Goal: Task Accomplishment & Management: Manage account settings

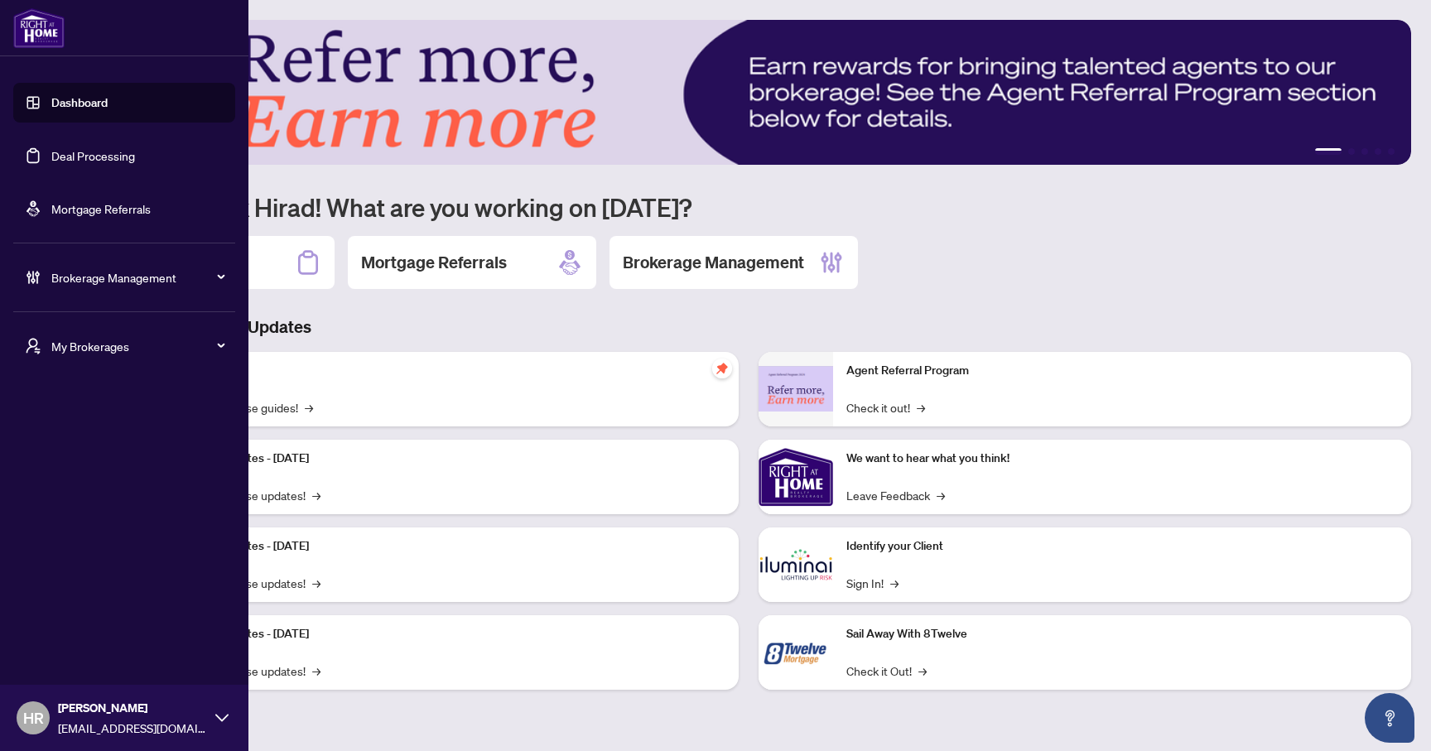
click at [76, 344] on span "My Brokerages" at bounding box center [137, 346] width 172 height 18
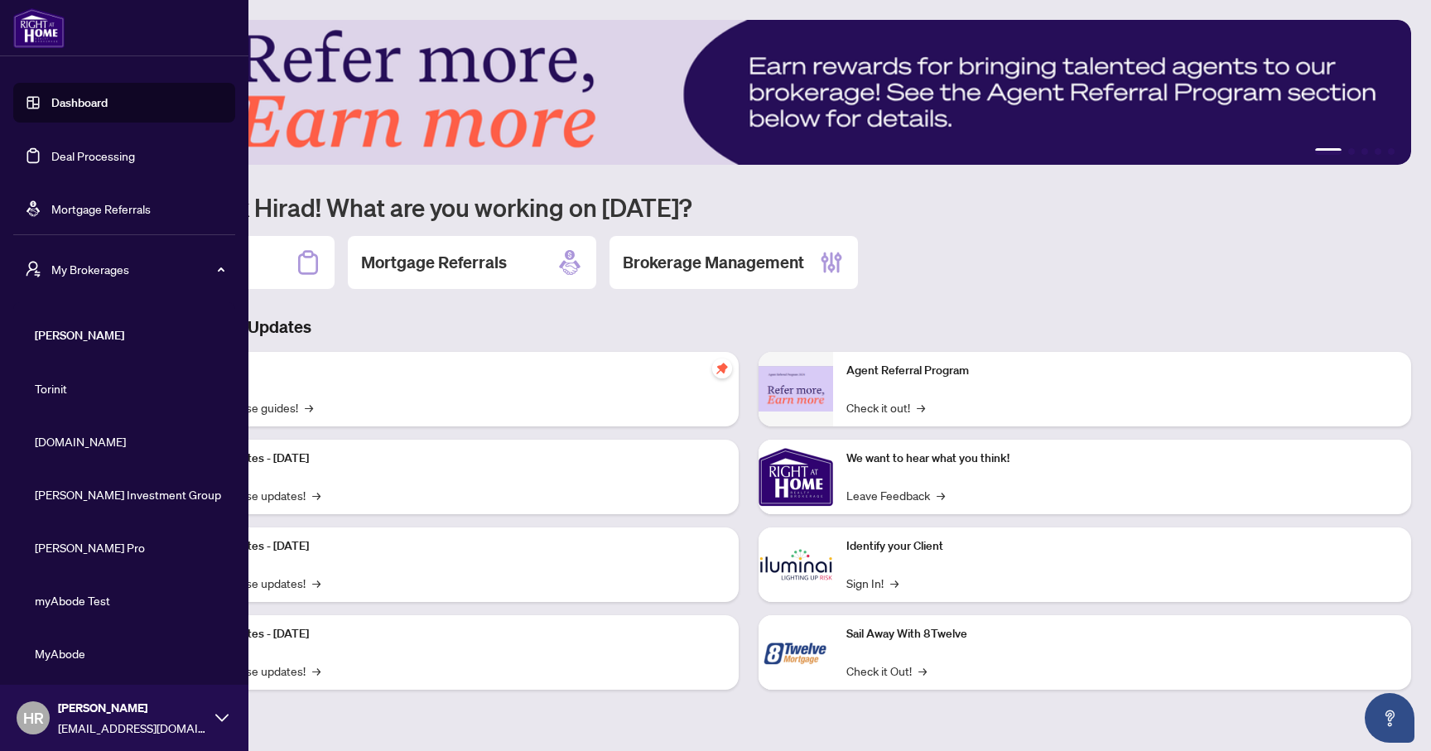
click at [120, 207] on link "Mortgage Referrals" at bounding box center [100, 208] width 99 height 15
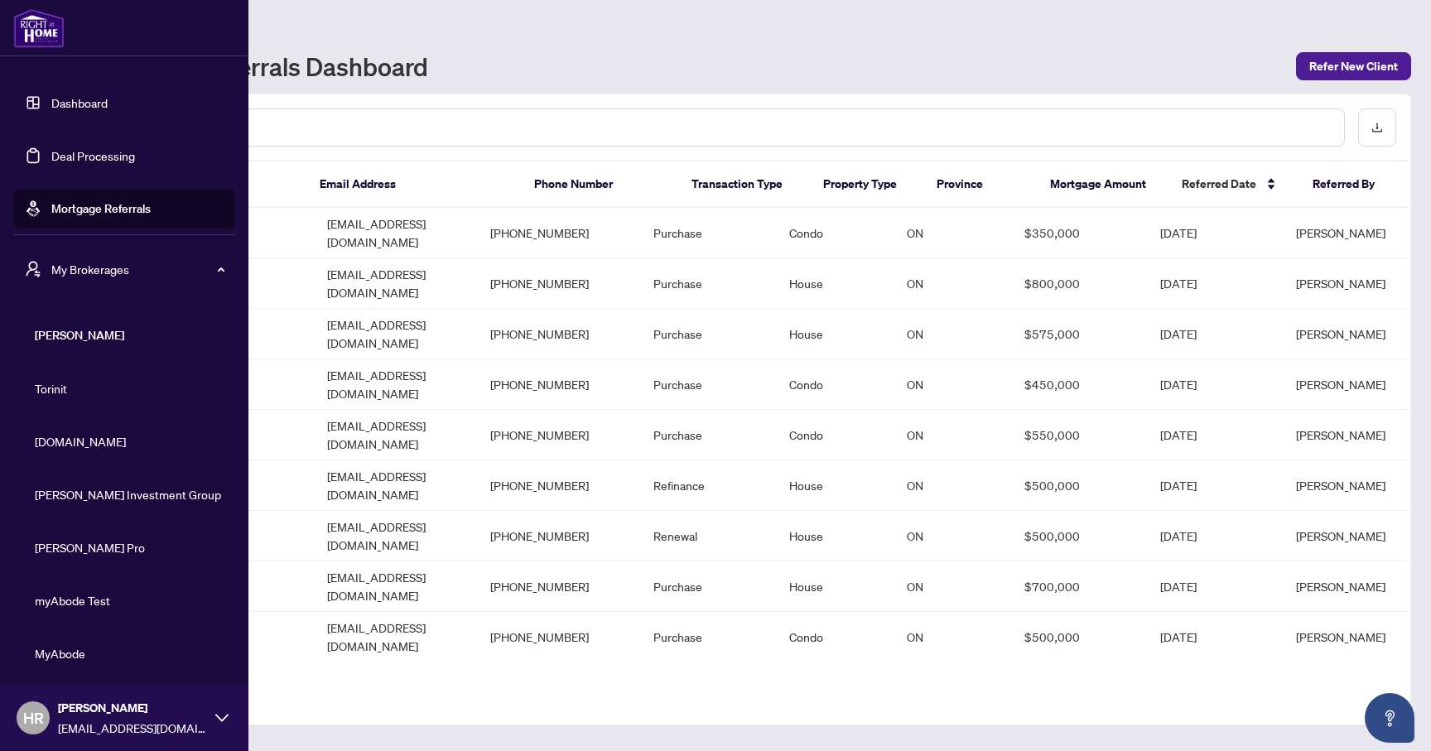
click at [190, 263] on span "My Brokerages" at bounding box center [137, 269] width 172 height 18
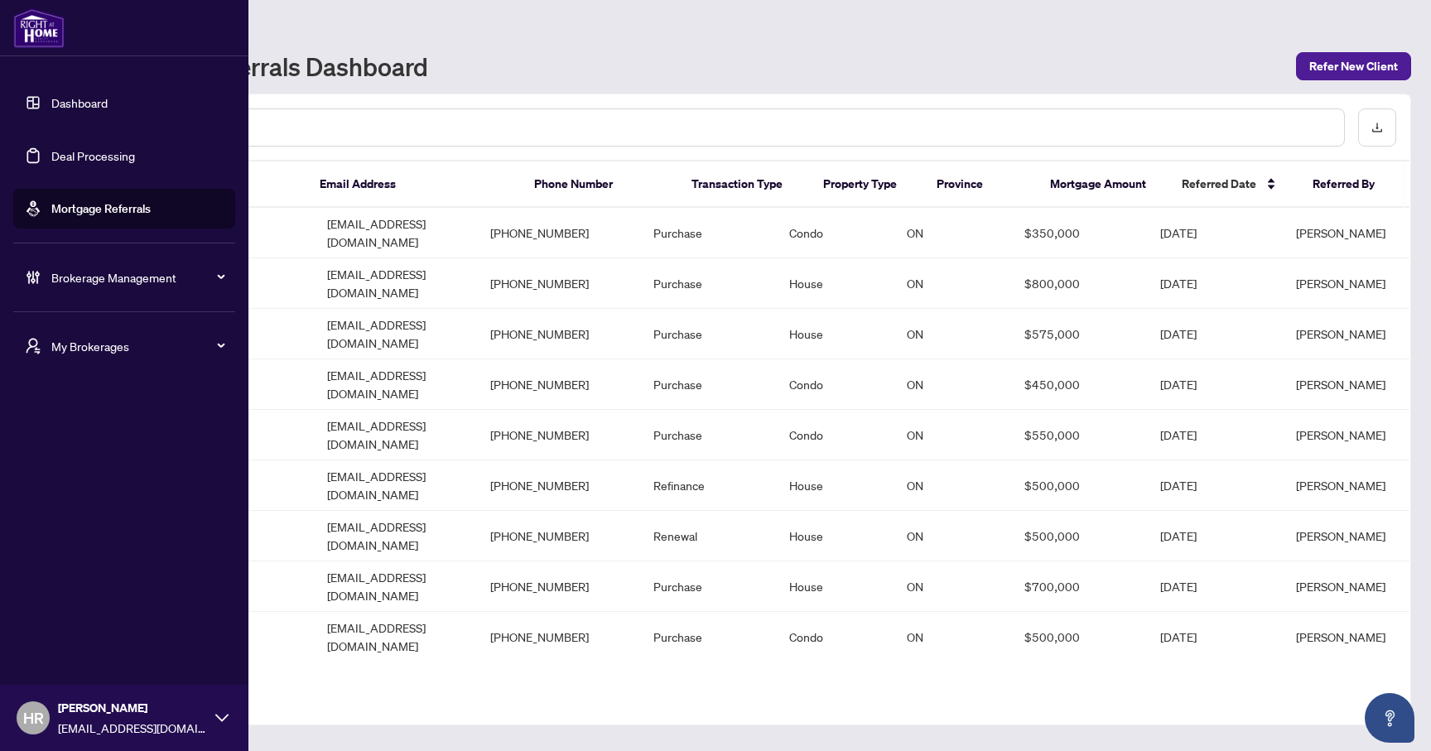
click at [145, 279] on span "Brokerage Management" at bounding box center [137, 277] width 172 height 18
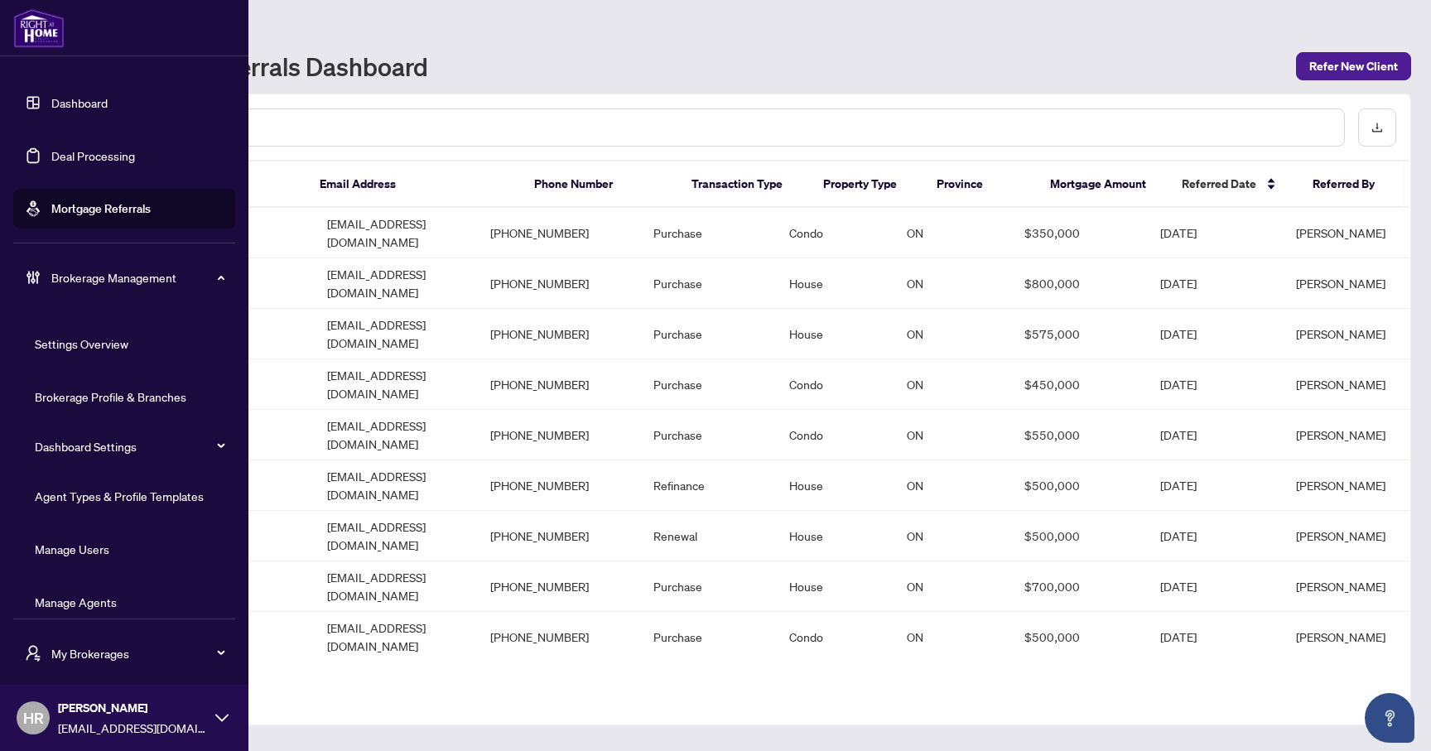
click at [65, 603] on link "Manage Agents" at bounding box center [76, 602] width 82 height 15
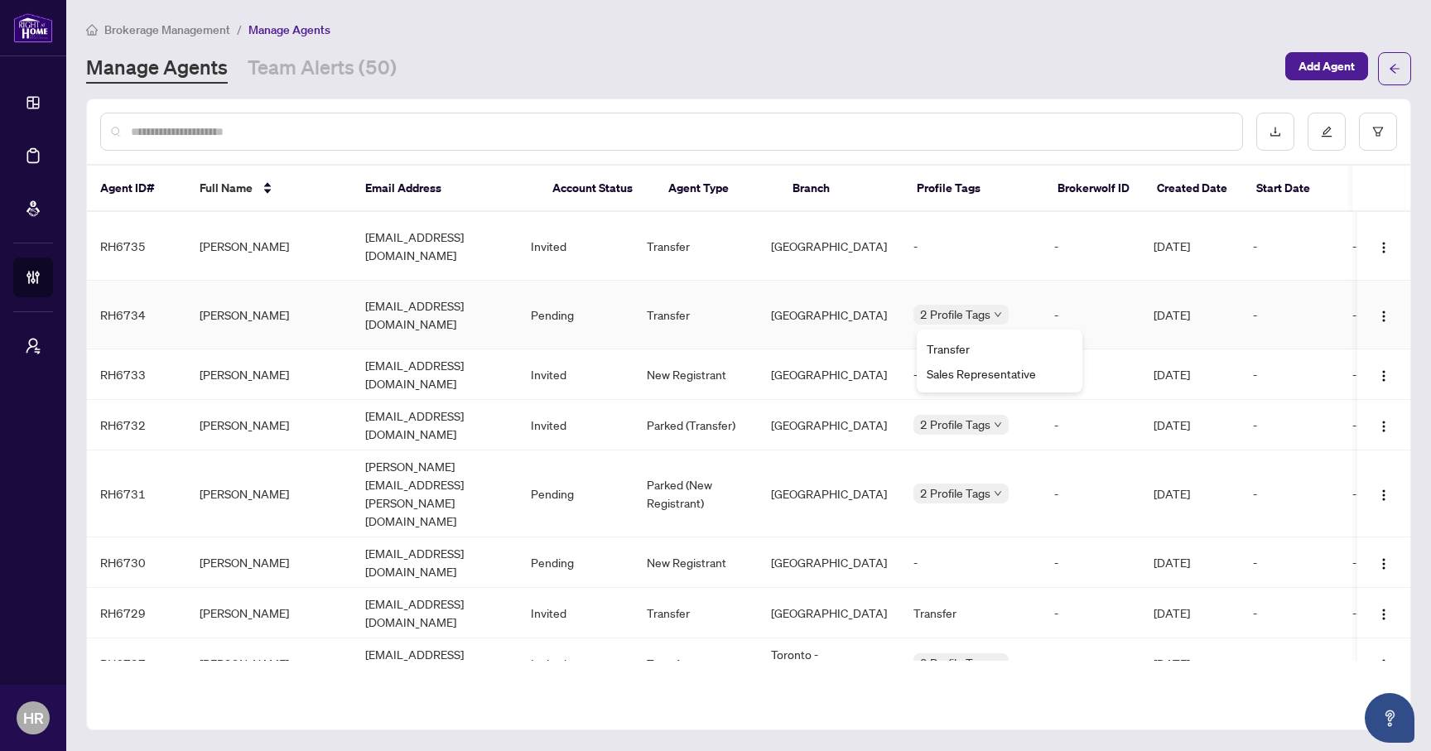
click at [1005, 342] on div "Transfer" at bounding box center [1000, 349] width 146 height 18
click at [1376, 128] on icon "filter" at bounding box center [1378, 132] width 12 height 12
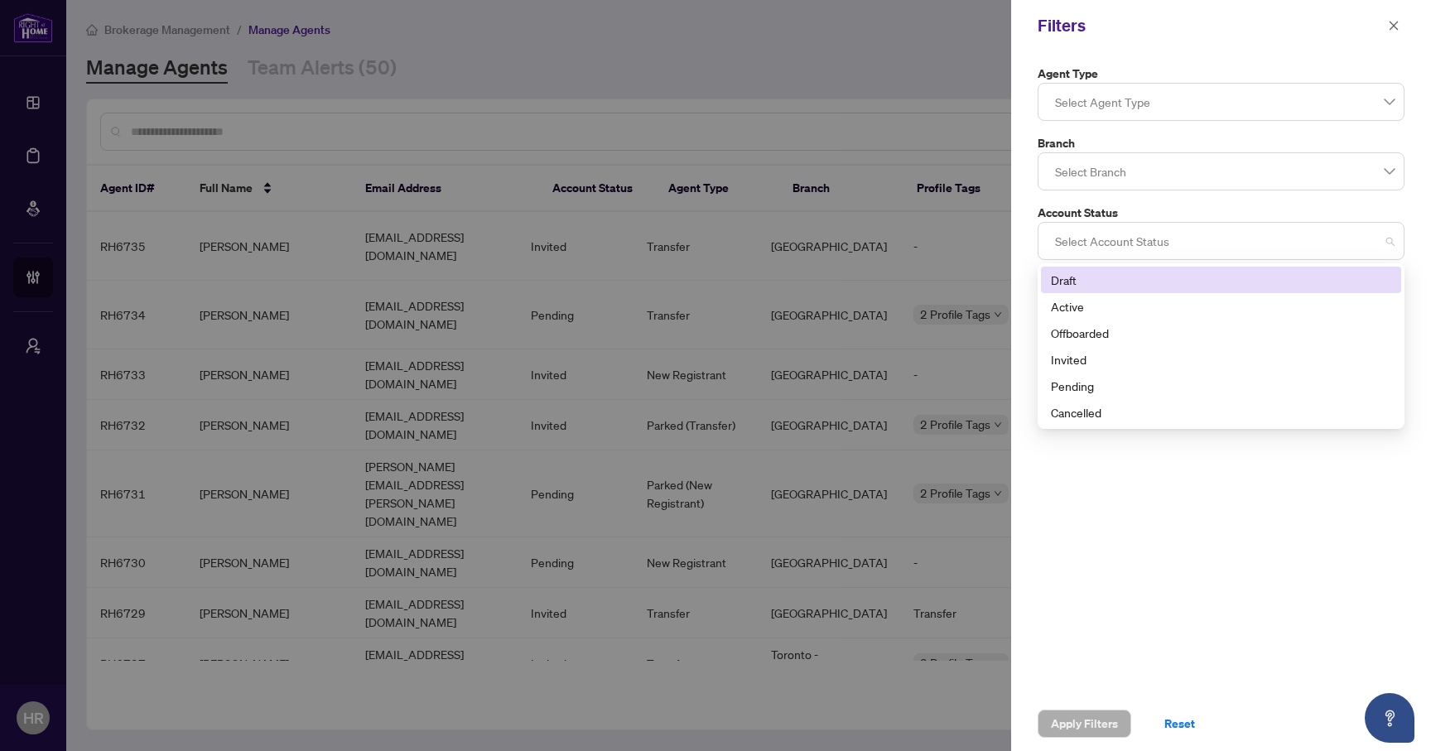
click at [1158, 254] on div at bounding box center [1220, 241] width 345 height 30
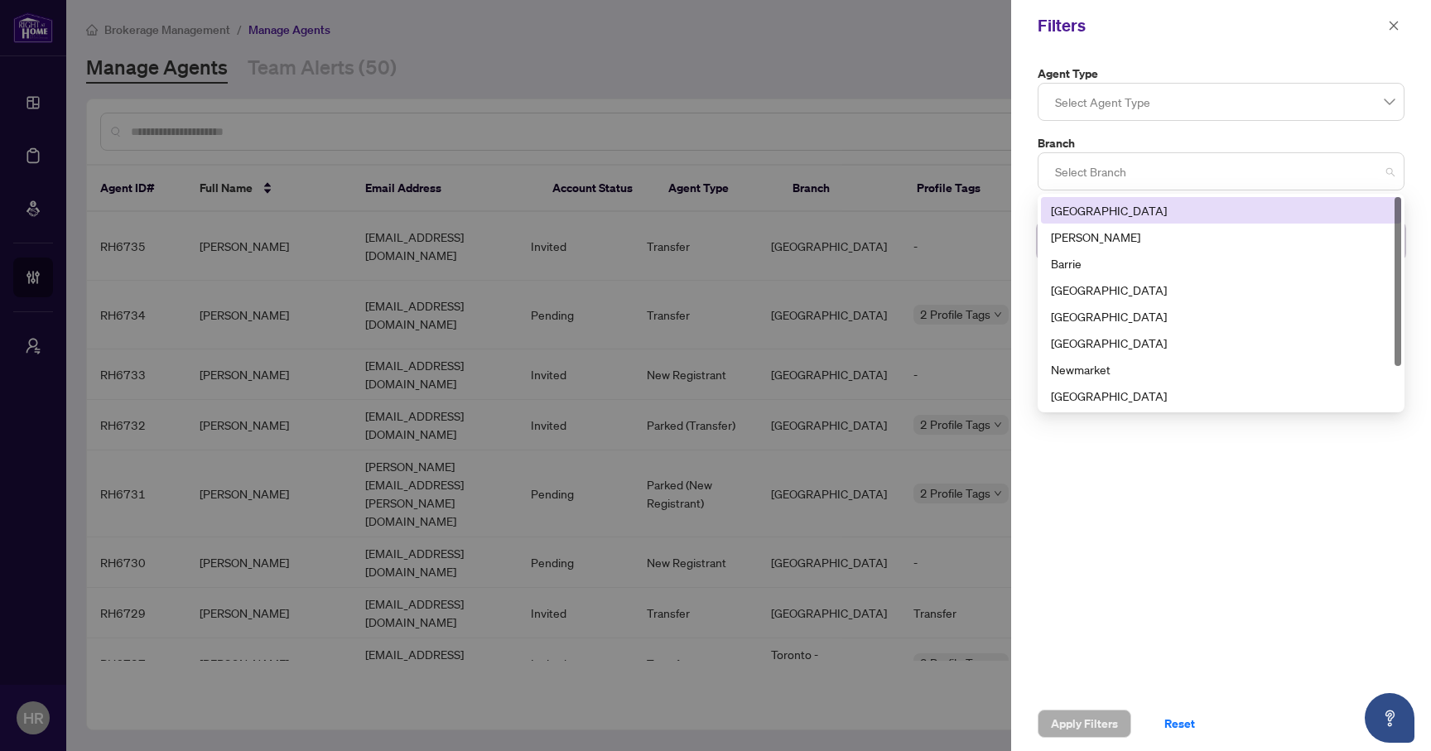
click at [1173, 177] on div at bounding box center [1220, 172] width 345 height 30
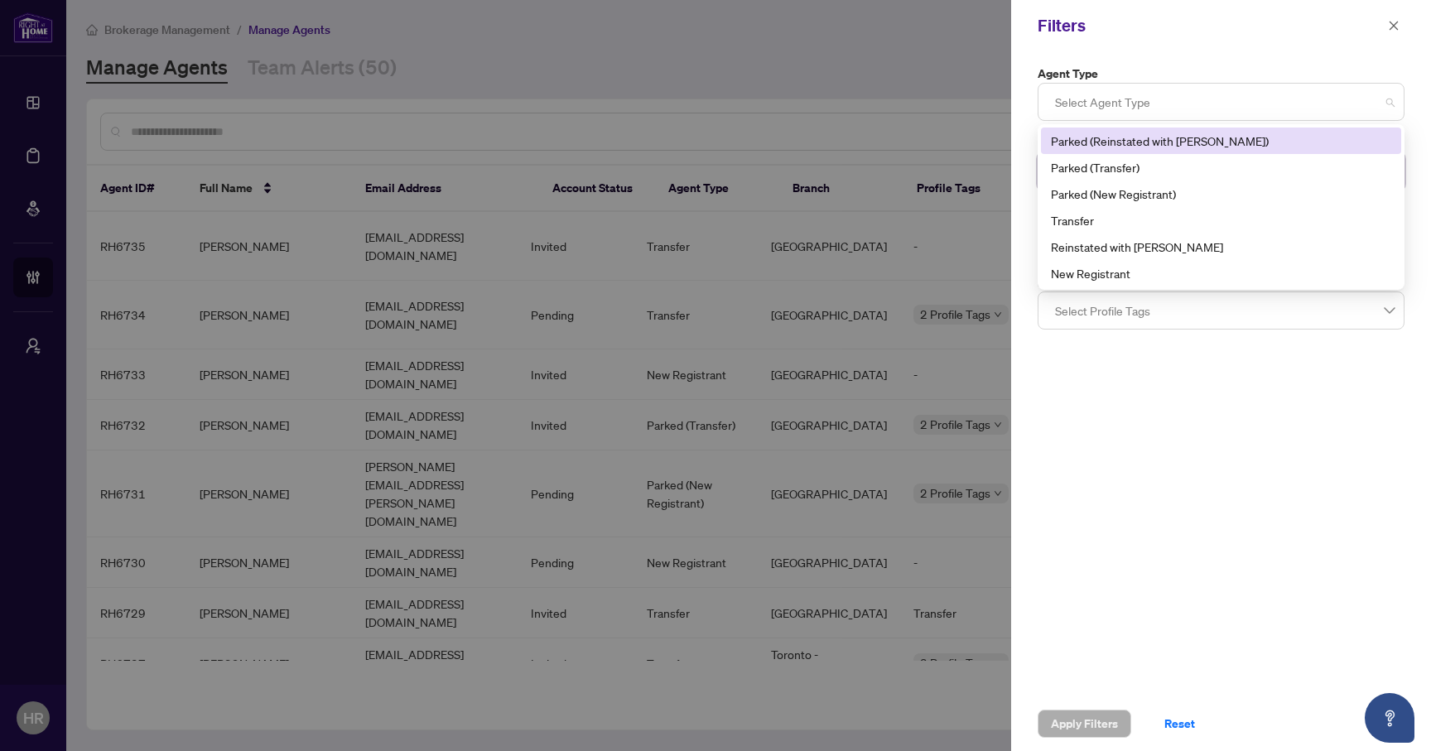
click at [1168, 115] on div at bounding box center [1220, 102] width 345 height 30
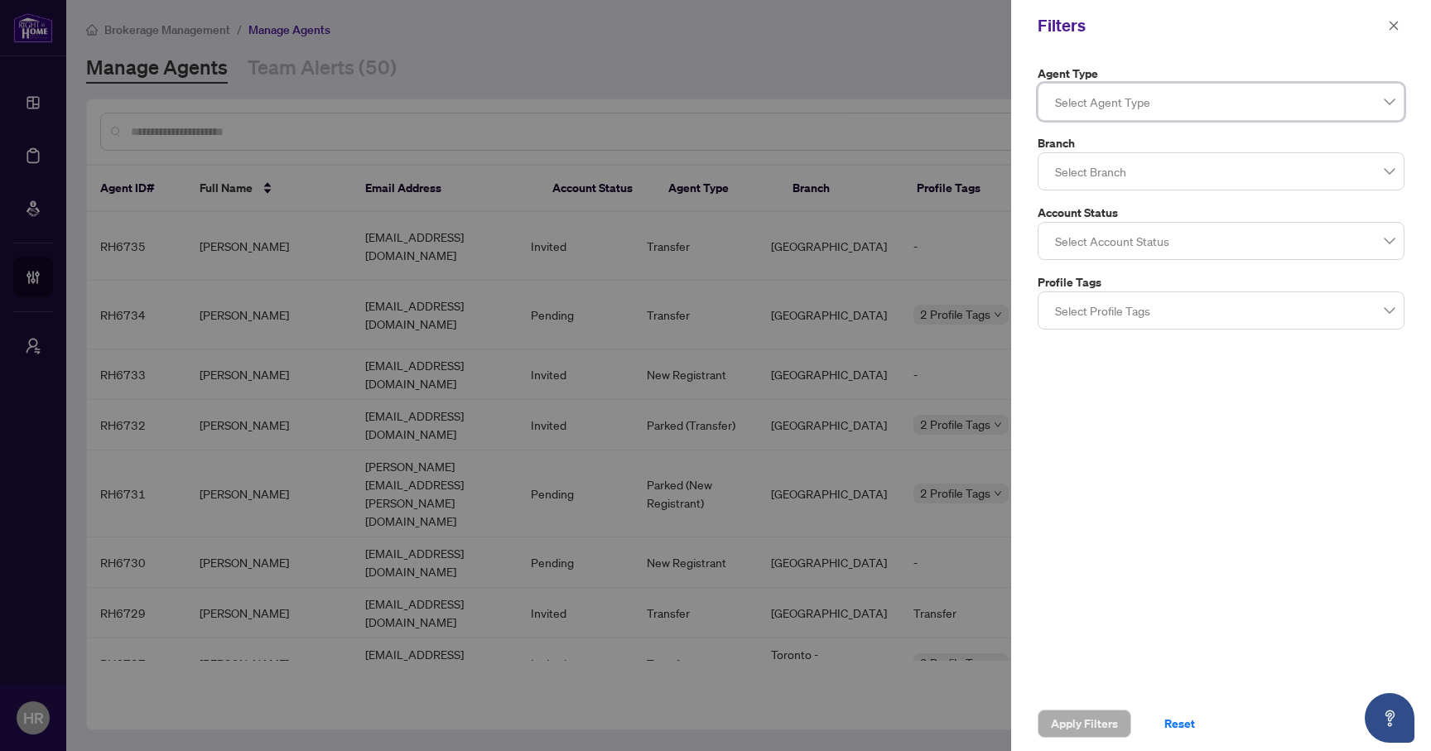
click at [1132, 403] on div "Agent Type Select Agent Type 5 6 Parked (Reinstated with [PERSON_NAME]) Parked …" at bounding box center [1221, 373] width 420 height 645
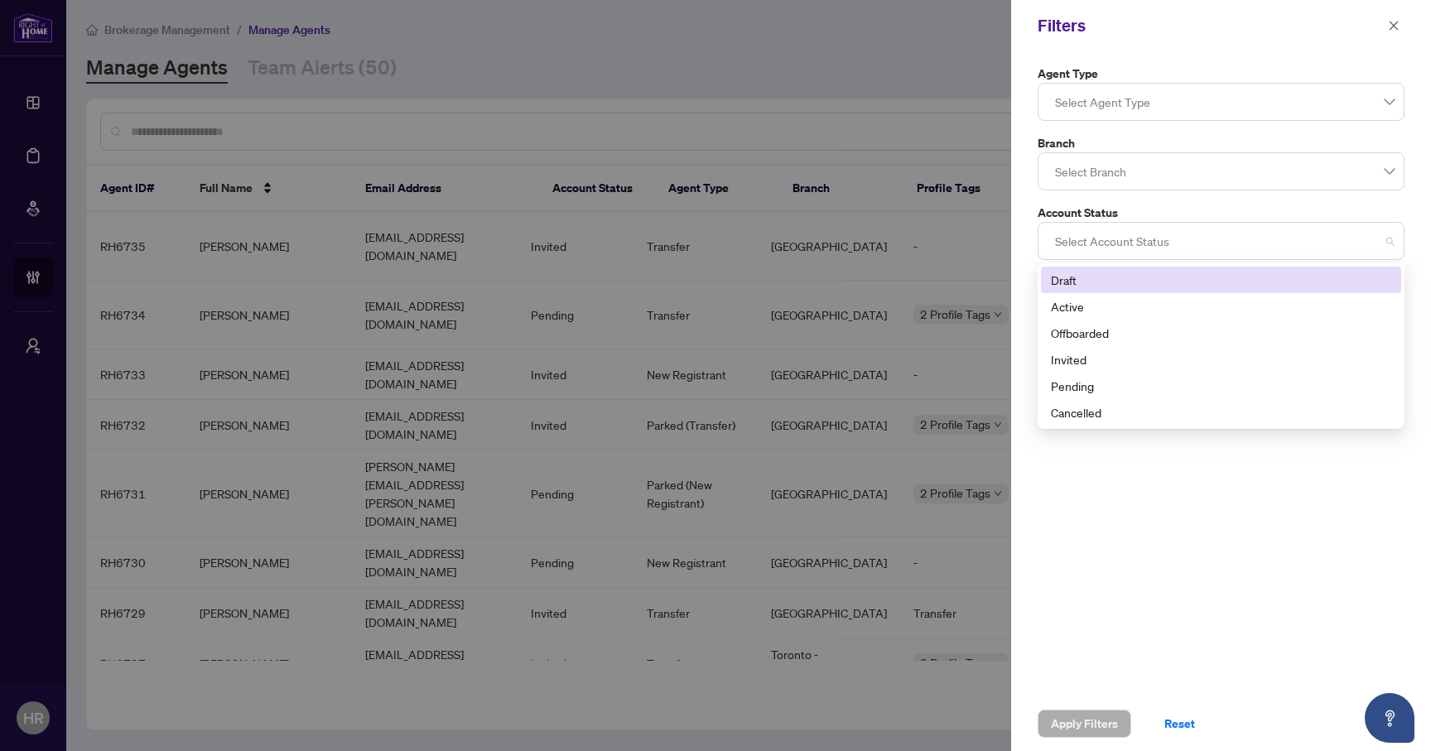
click at [1144, 234] on div at bounding box center [1220, 241] width 345 height 30
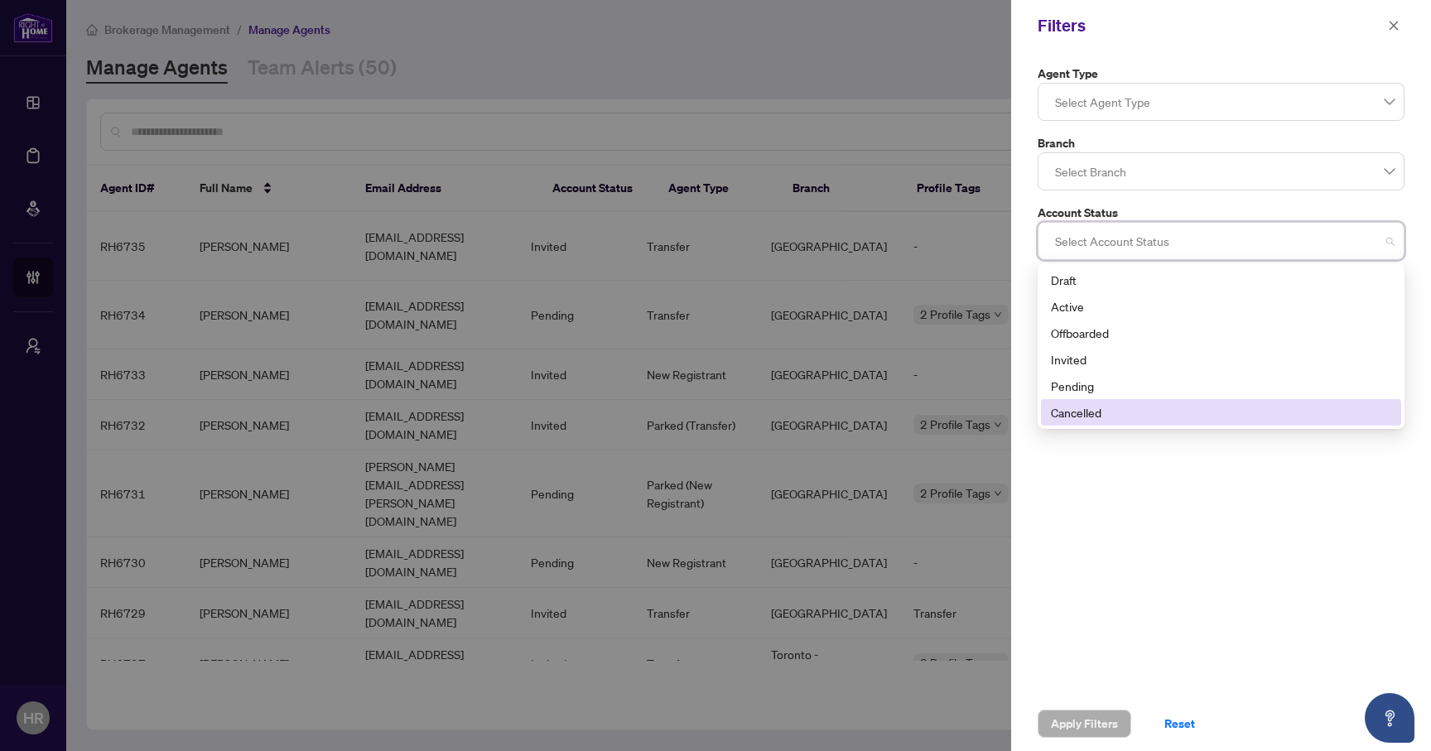
click at [1128, 494] on div "Agent Type Select Agent Type 5 6 Parked (Reinstated with [PERSON_NAME]) Parked …" at bounding box center [1221, 373] width 420 height 645
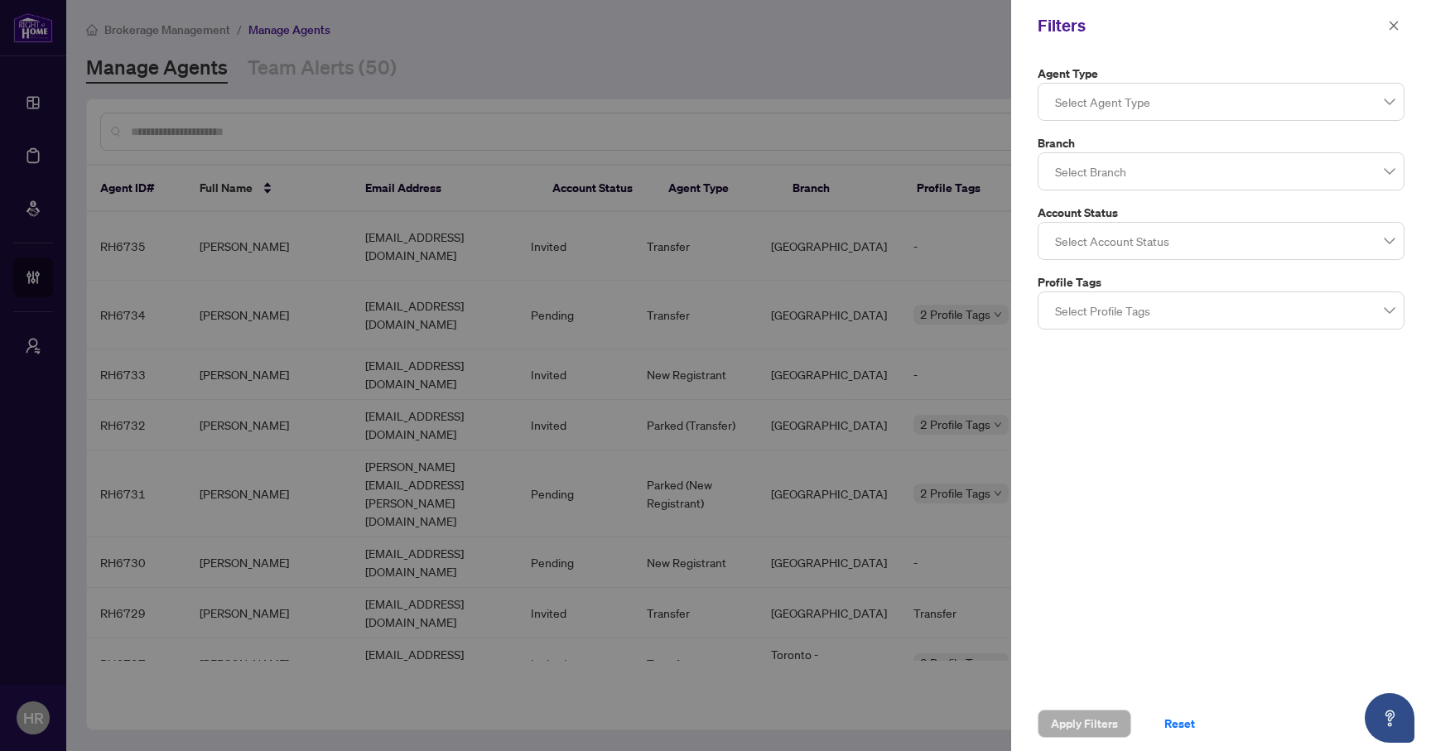
click at [1160, 95] on div at bounding box center [1220, 102] width 345 height 30
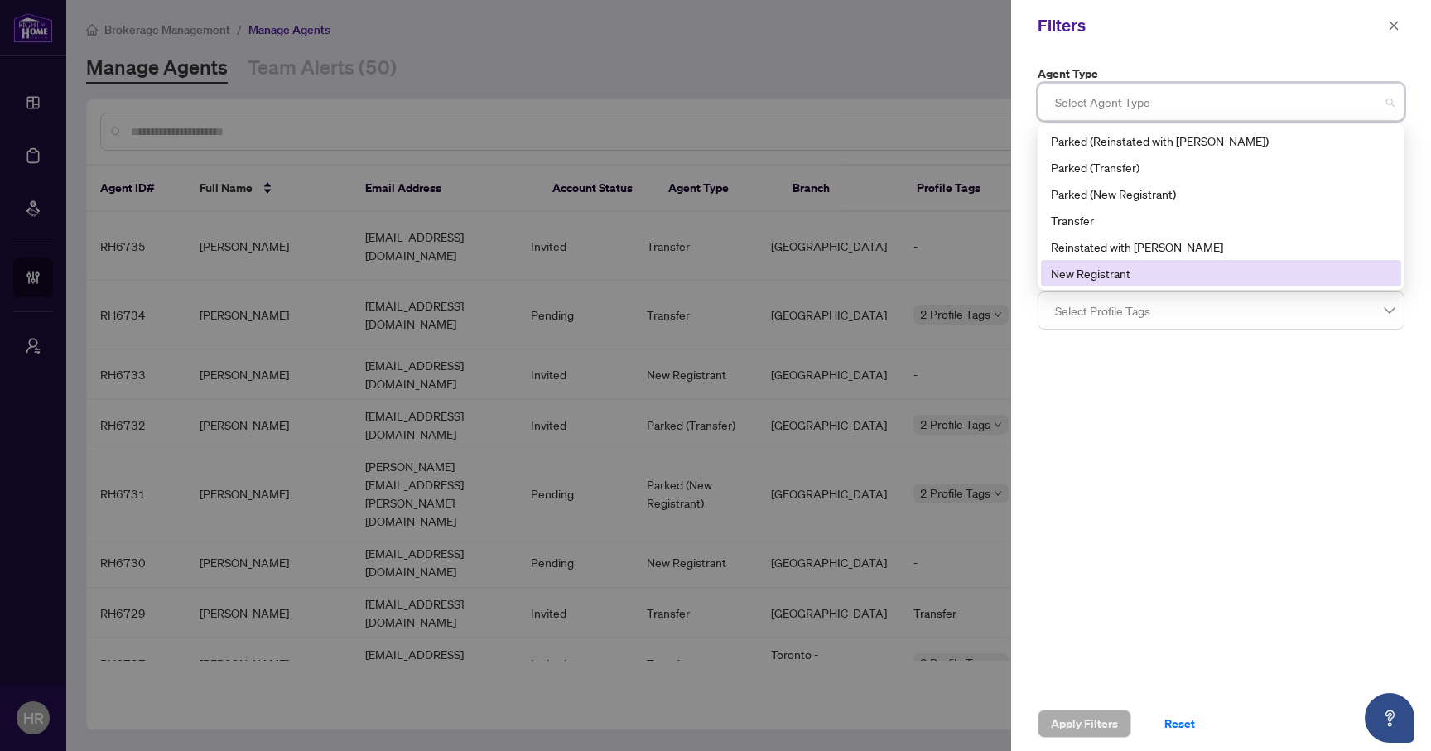
click at [1144, 465] on div "Agent Type Select Agent Type 5 6 Parked (Reinstated with [PERSON_NAME]) Parked …" at bounding box center [1221, 373] width 420 height 645
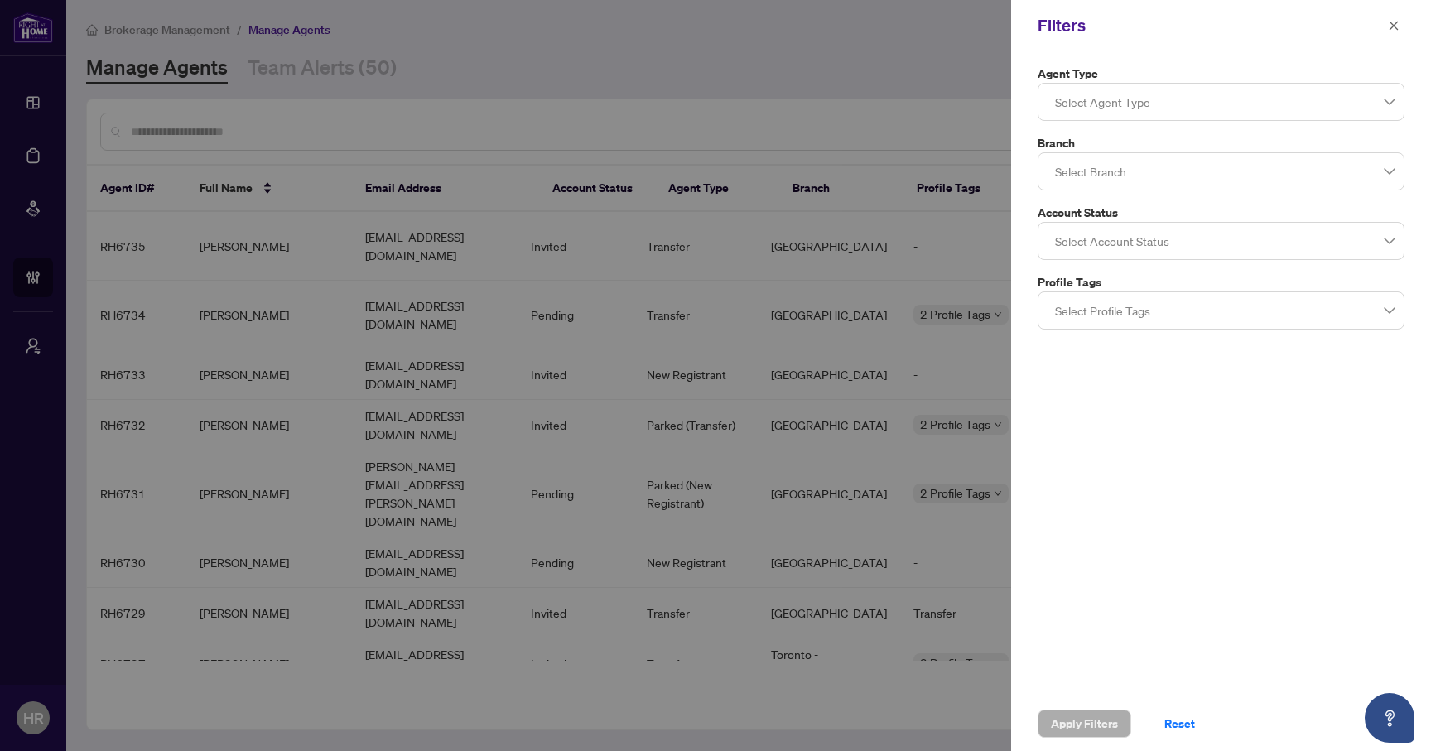
click at [1148, 324] on div at bounding box center [1220, 311] width 345 height 30
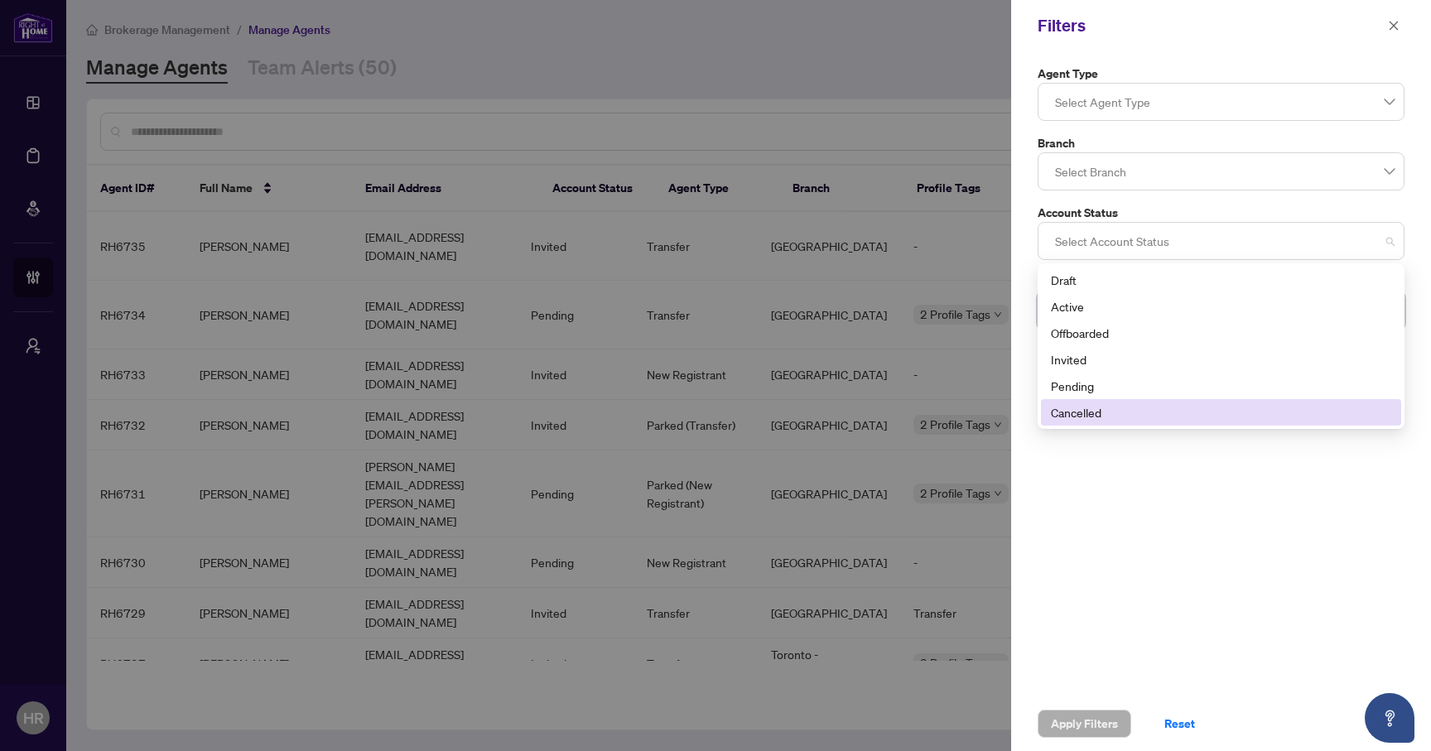
click at [1149, 250] on div at bounding box center [1220, 241] width 345 height 30
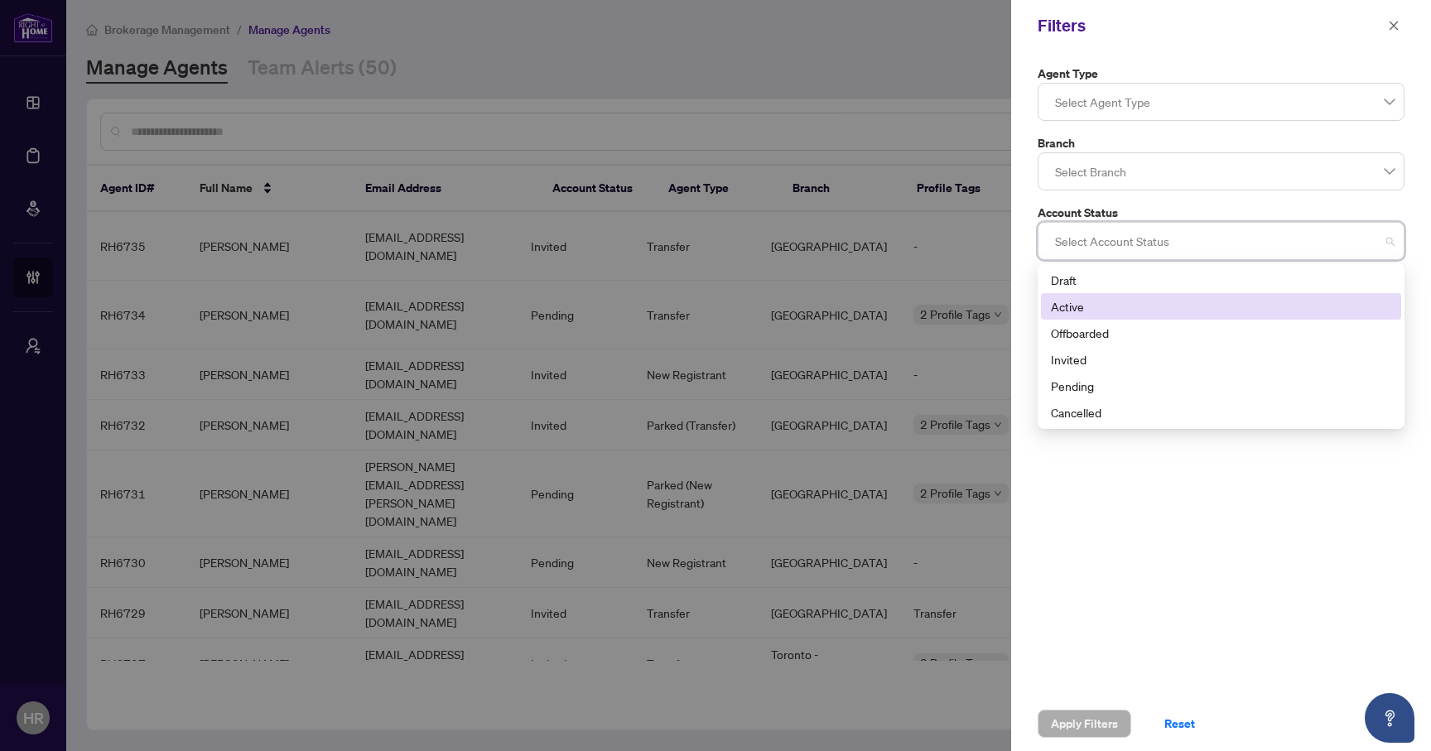
click at [1123, 301] on div "Active" at bounding box center [1221, 306] width 340 height 18
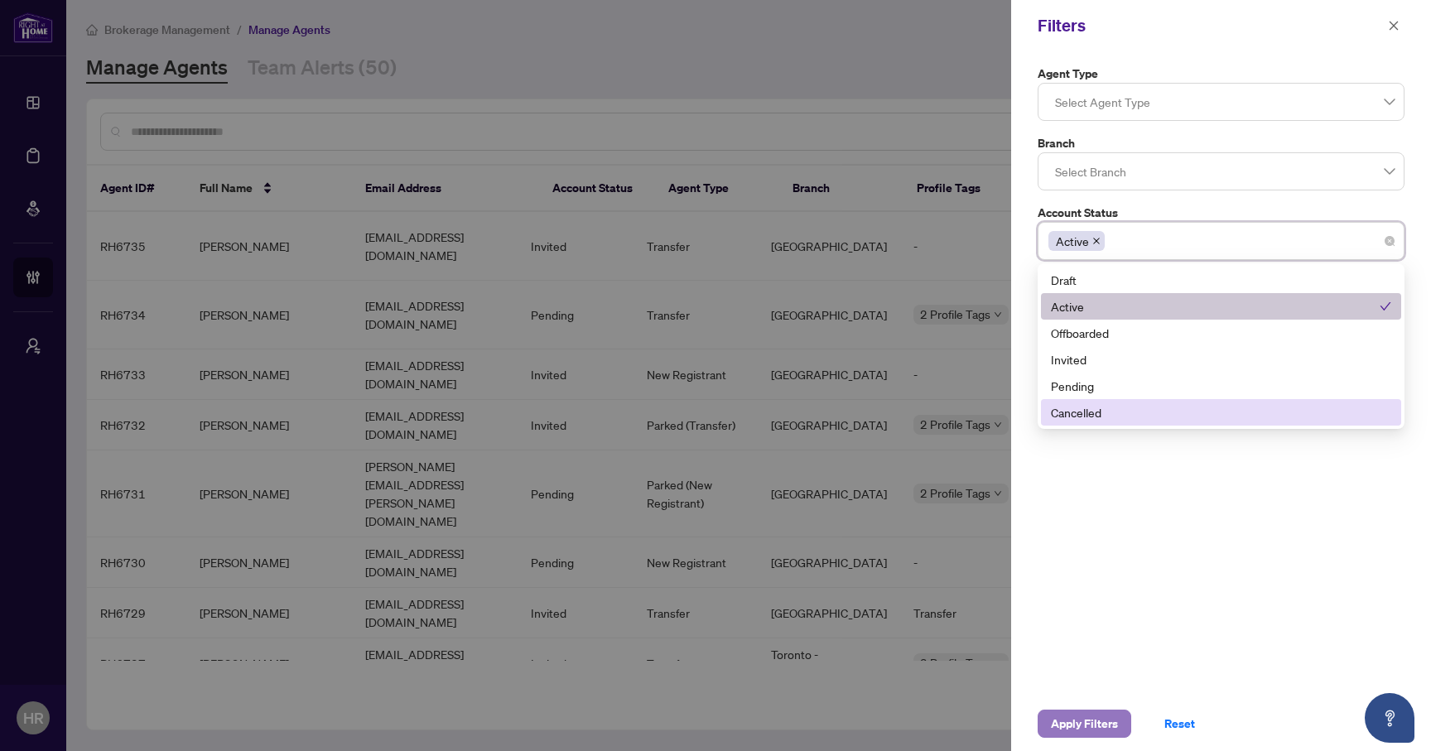
click at [1071, 726] on span "Apply Filters" at bounding box center [1084, 724] width 67 height 27
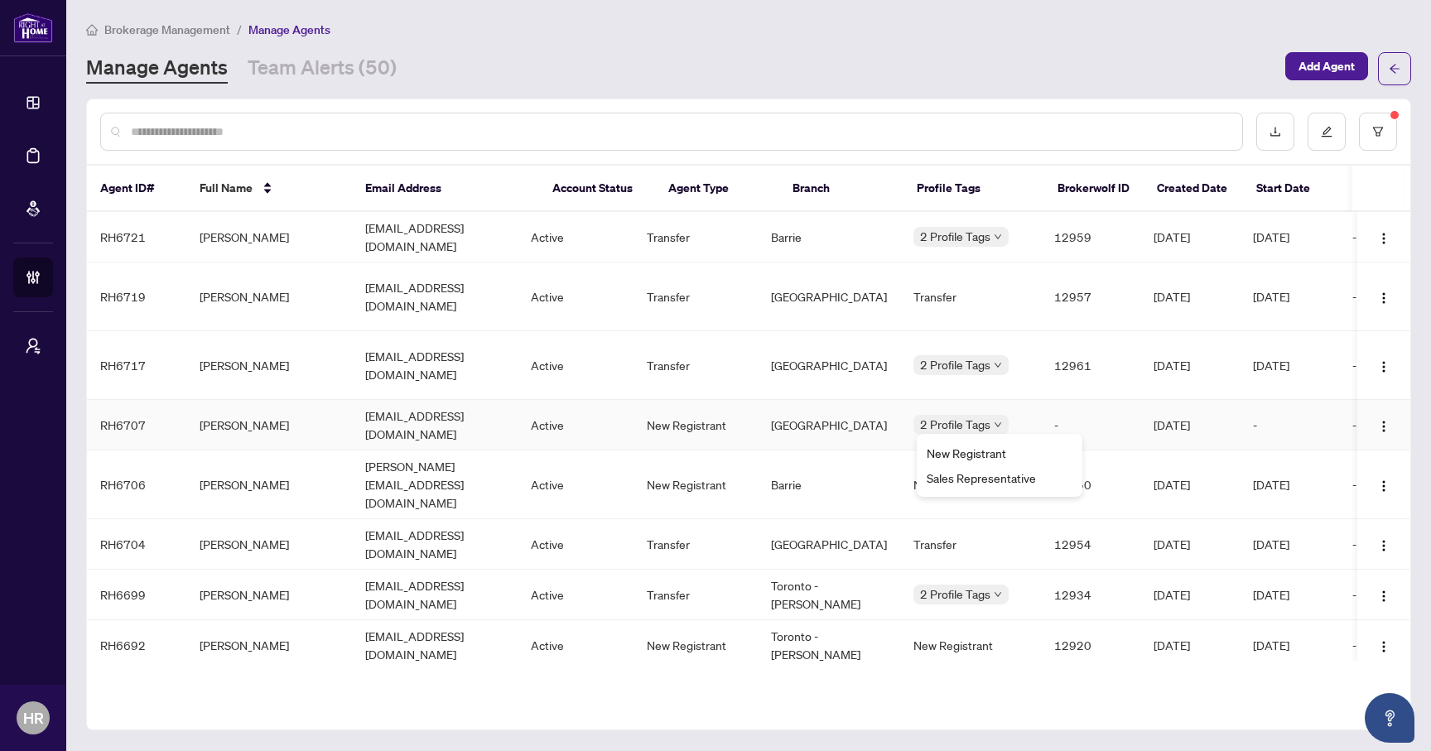
click at [957, 451] on div "New Registrant" at bounding box center [1000, 453] width 146 height 18
click at [963, 384] on div "Transfer" at bounding box center [1000, 389] width 146 height 18
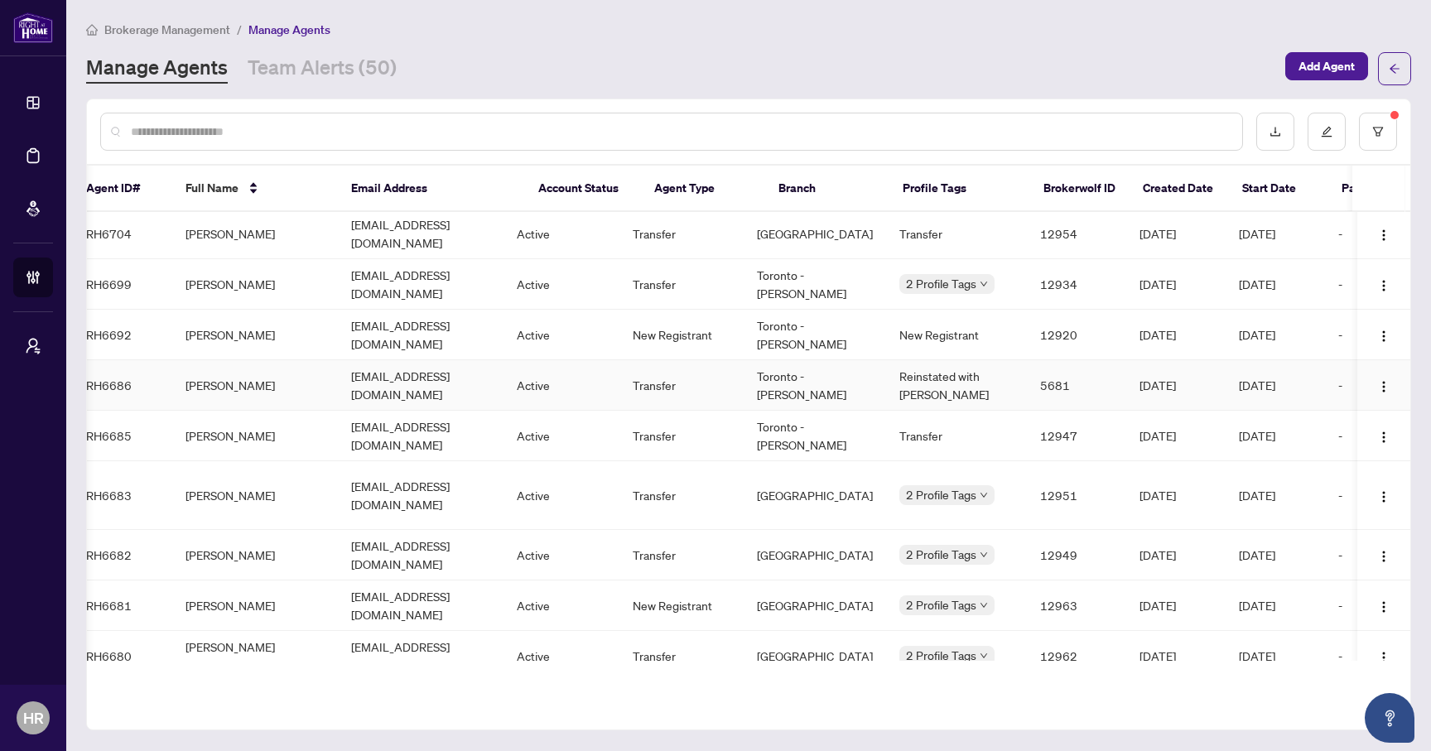
scroll to position [0, 14]
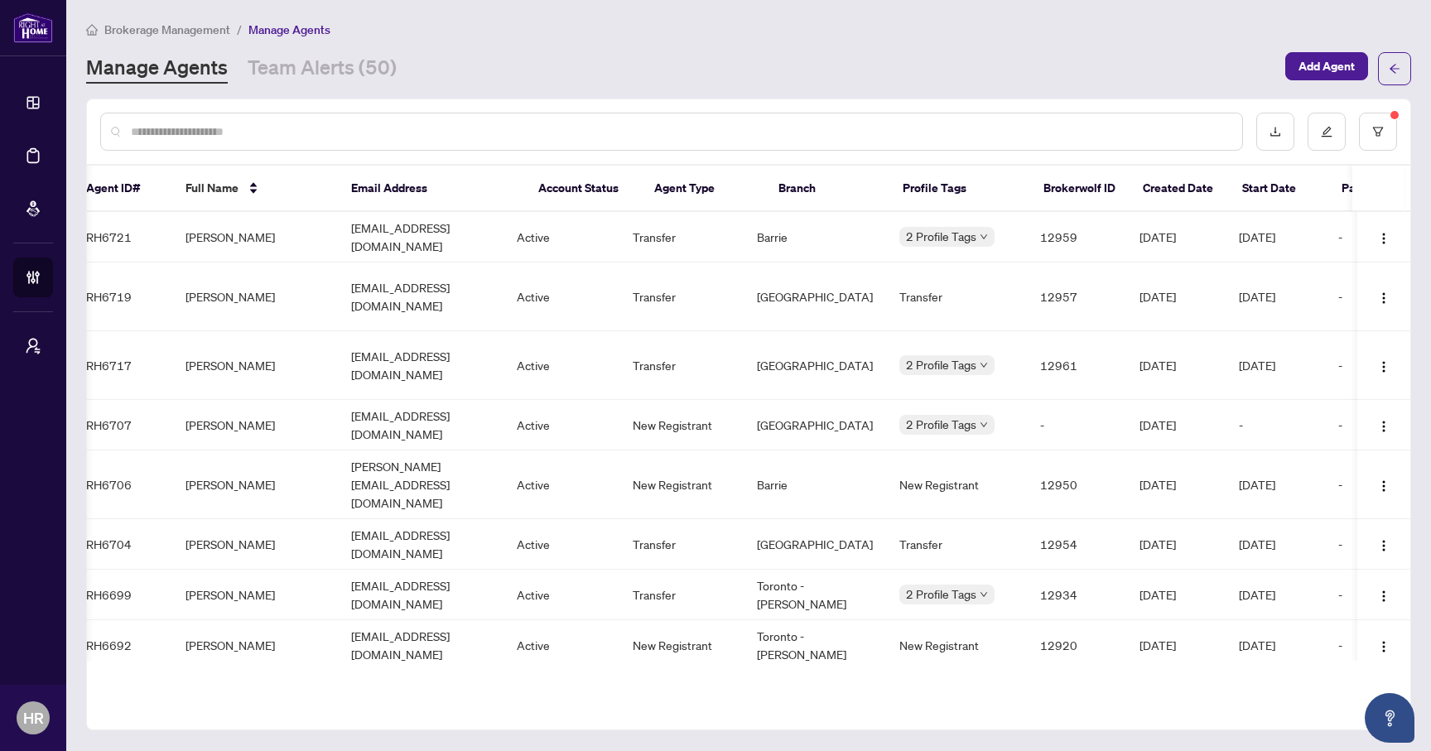
click at [688, 198] on th "Agent Type" at bounding box center [703, 189] width 124 height 46
click at [688, 186] on th "Agent Type" at bounding box center [703, 189] width 124 height 46
click at [1372, 135] on icon "filter" at bounding box center [1378, 132] width 12 height 12
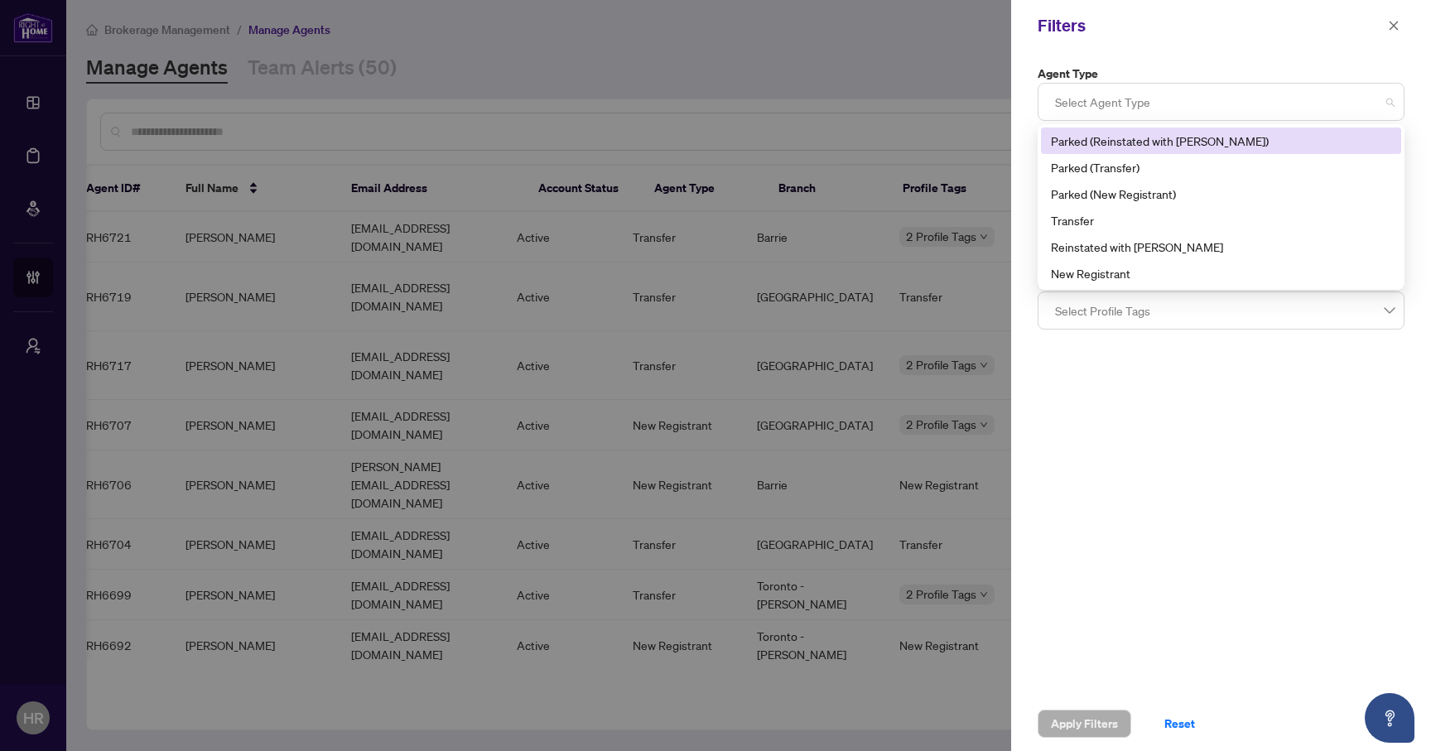
click at [1182, 104] on div at bounding box center [1220, 102] width 345 height 30
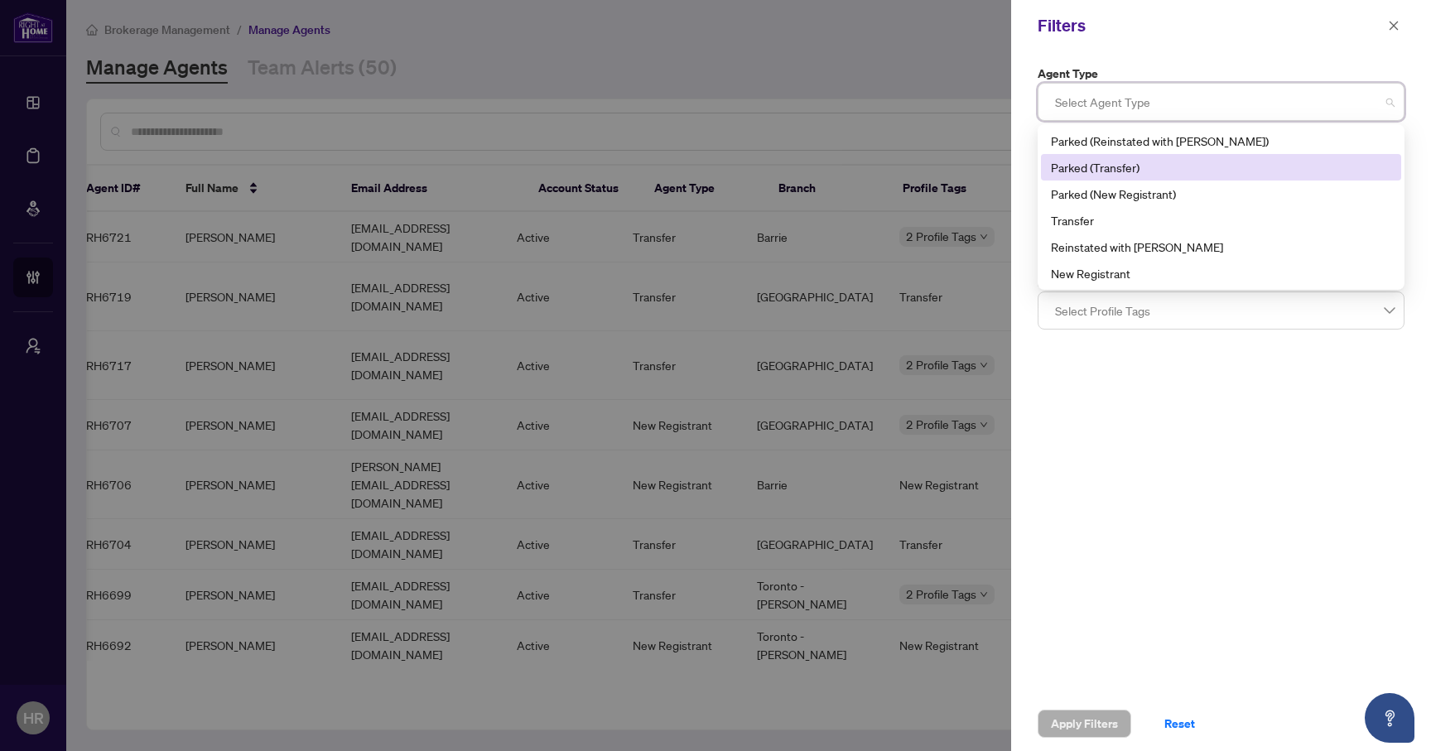
click at [1159, 174] on div "Parked (Transfer)" at bounding box center [1221, 167] width 340 height 18
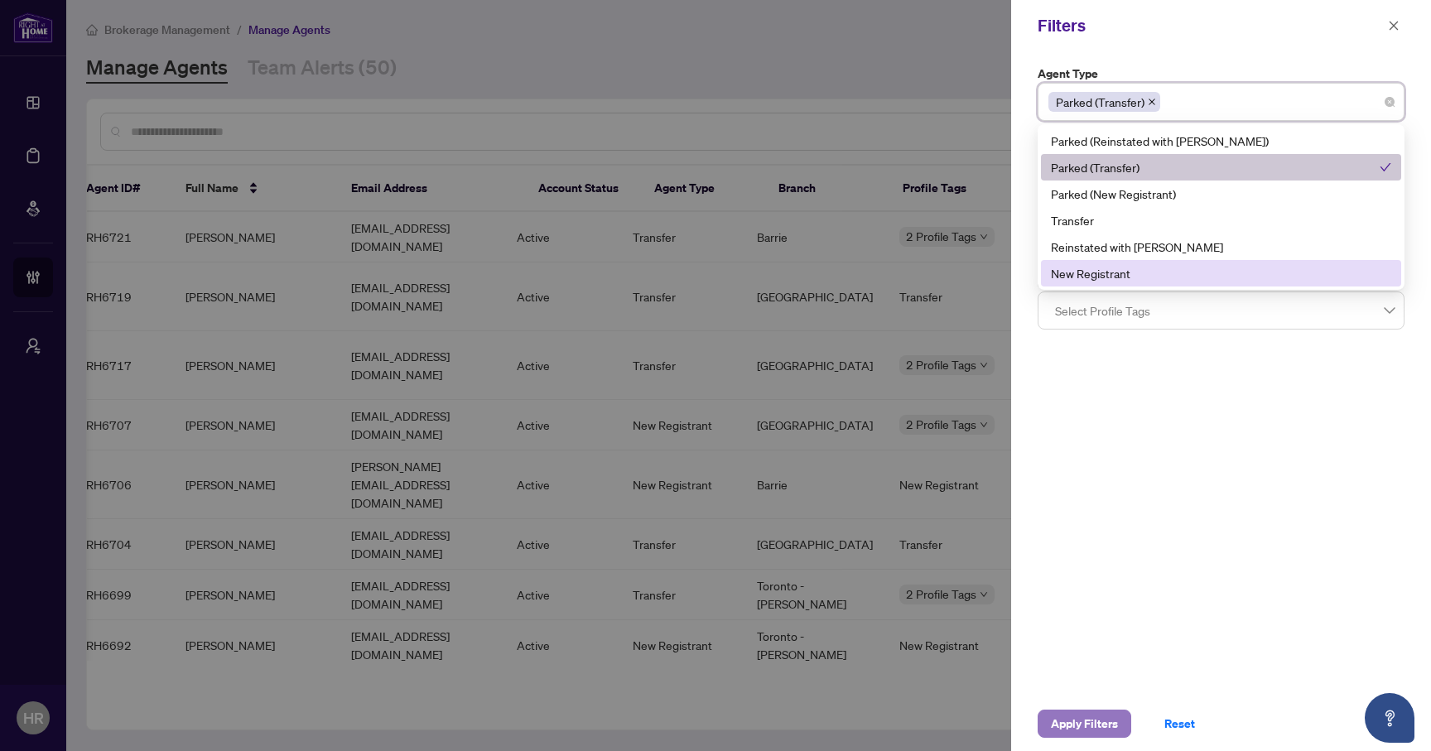
click at [1091, 725] on span "Apply Filters" at bounding box center [1084, 724] width 67 height 27
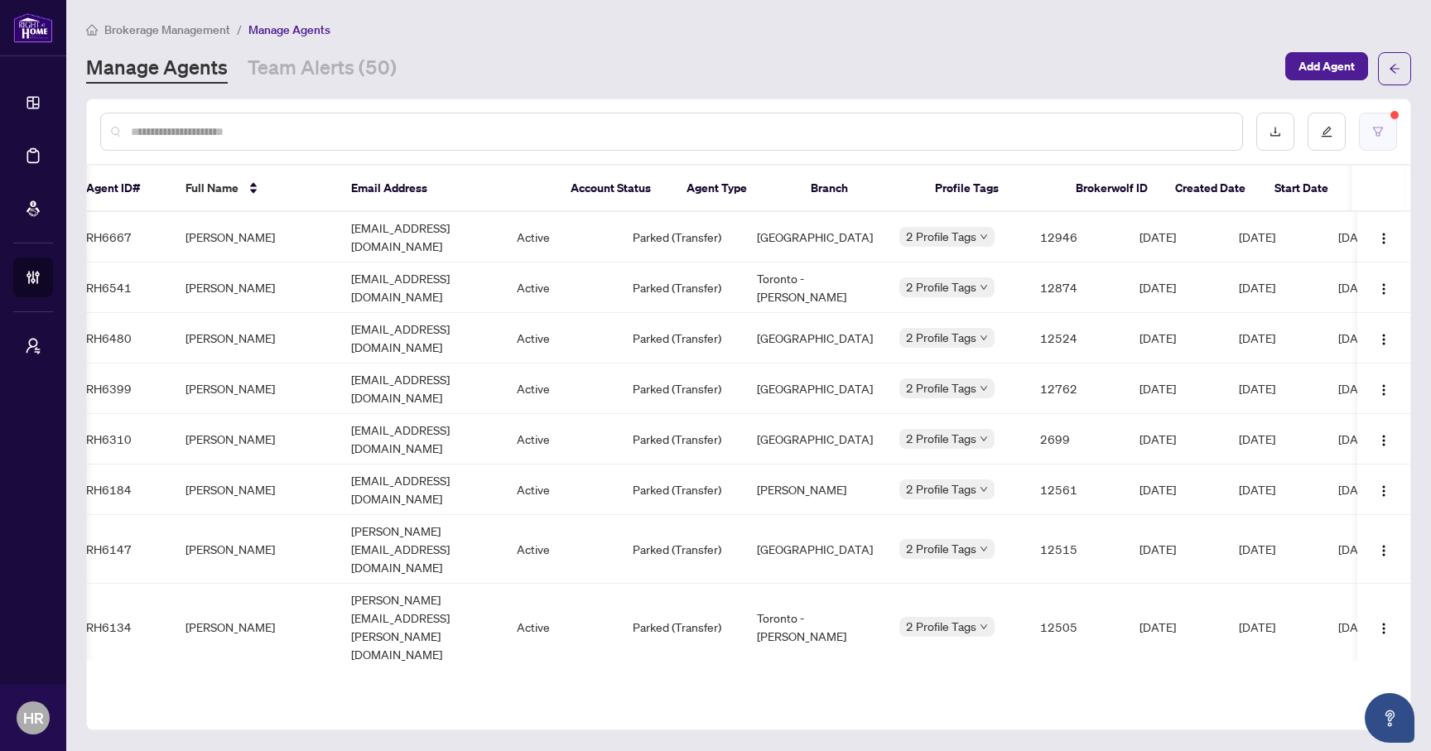
click at [1381, 126] on icon "filter" at bounding box center [1378, 132] width 12 height 12
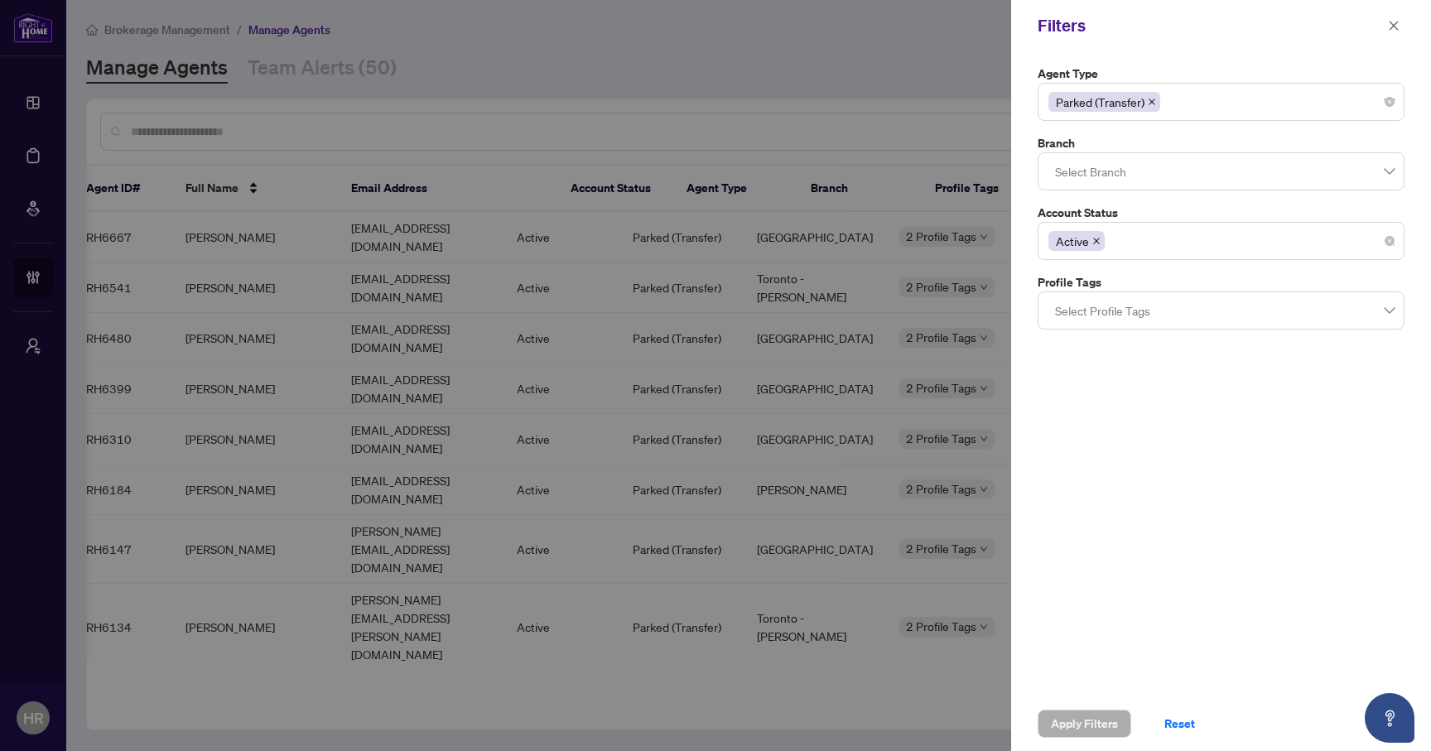
click at [1137, 242] on div "Active" at bounding box center [1220, 241] width 345 height 30
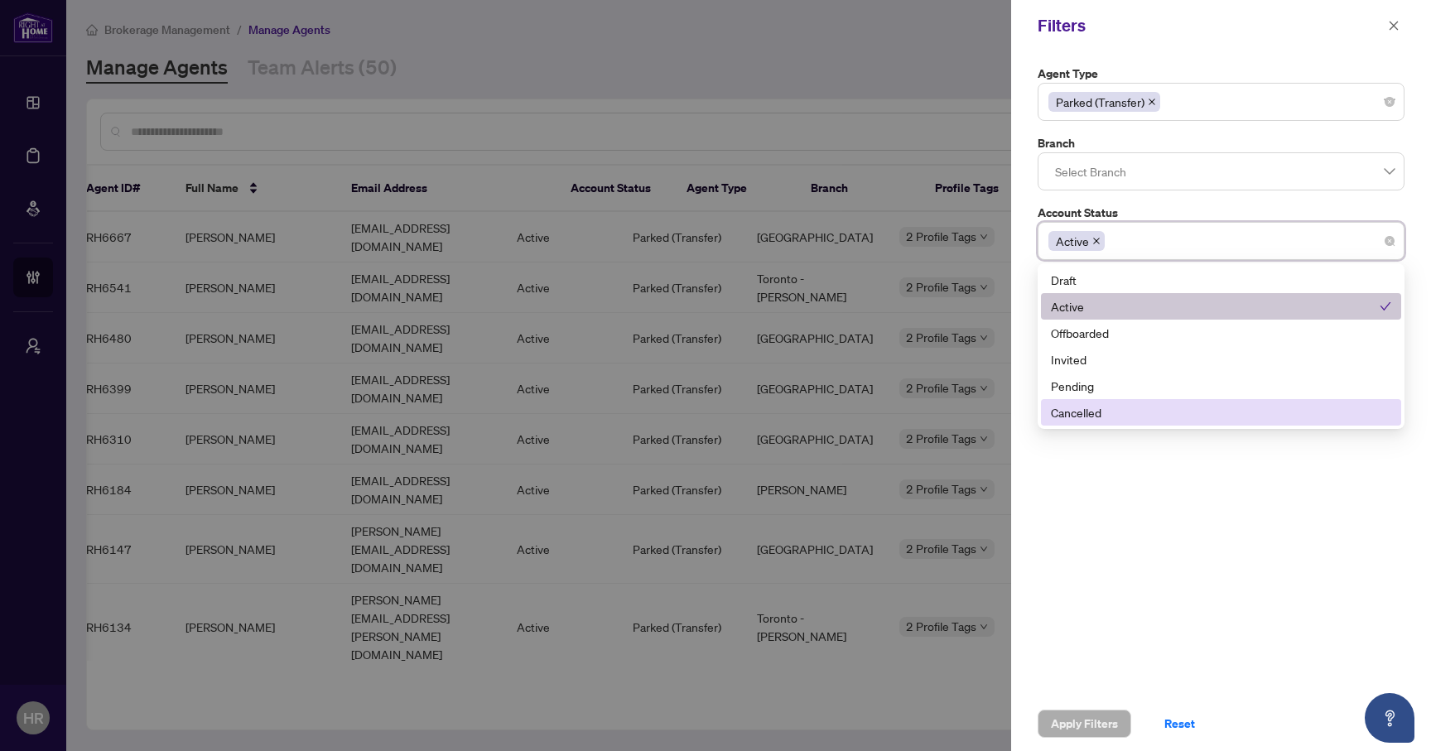
click at [1086, 485] on div "Agent Type Parked (Transfer) Branch Select Branch Account Status Active 4 5 Dra…" at bounding box center [1221, 373] width 420 height 645
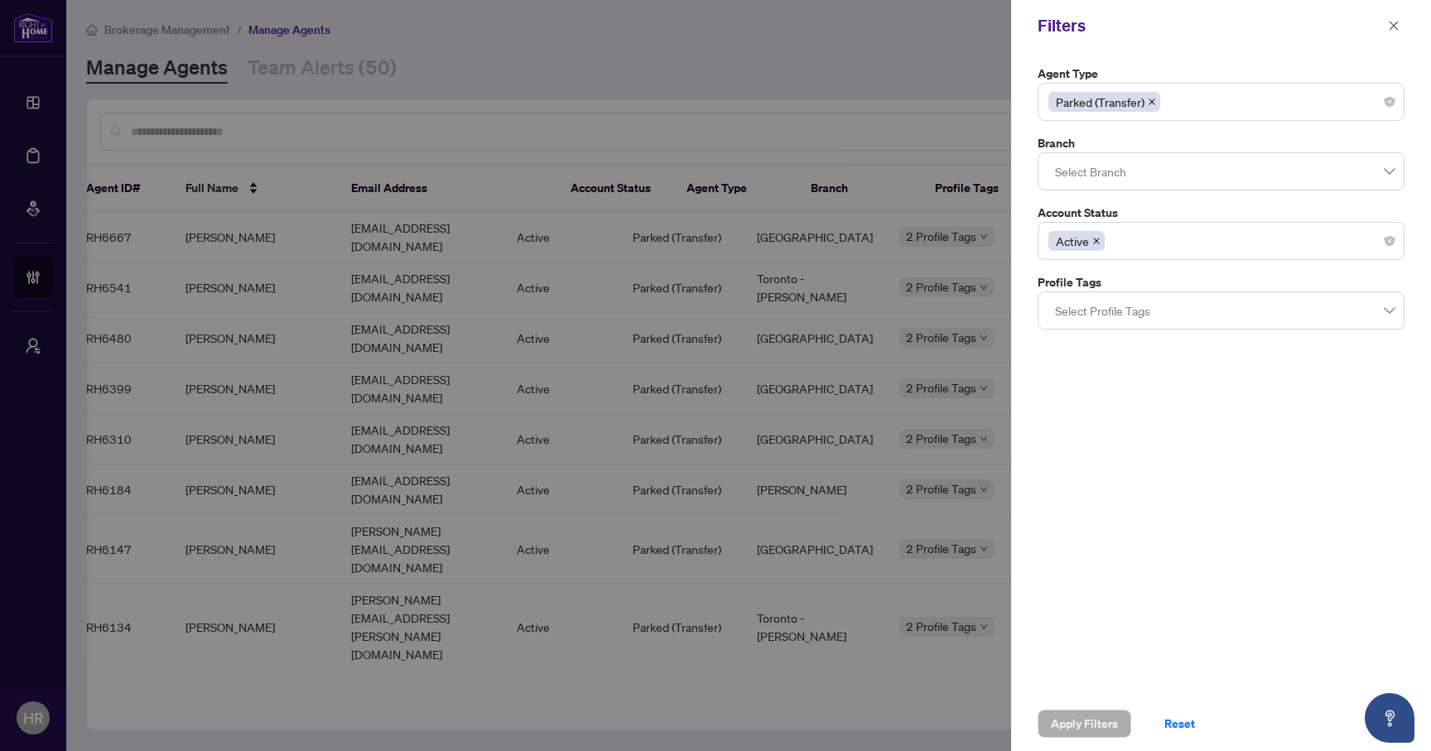
click at [1147, 320] on div at bounding box center [1220, 311] width 345 height 30
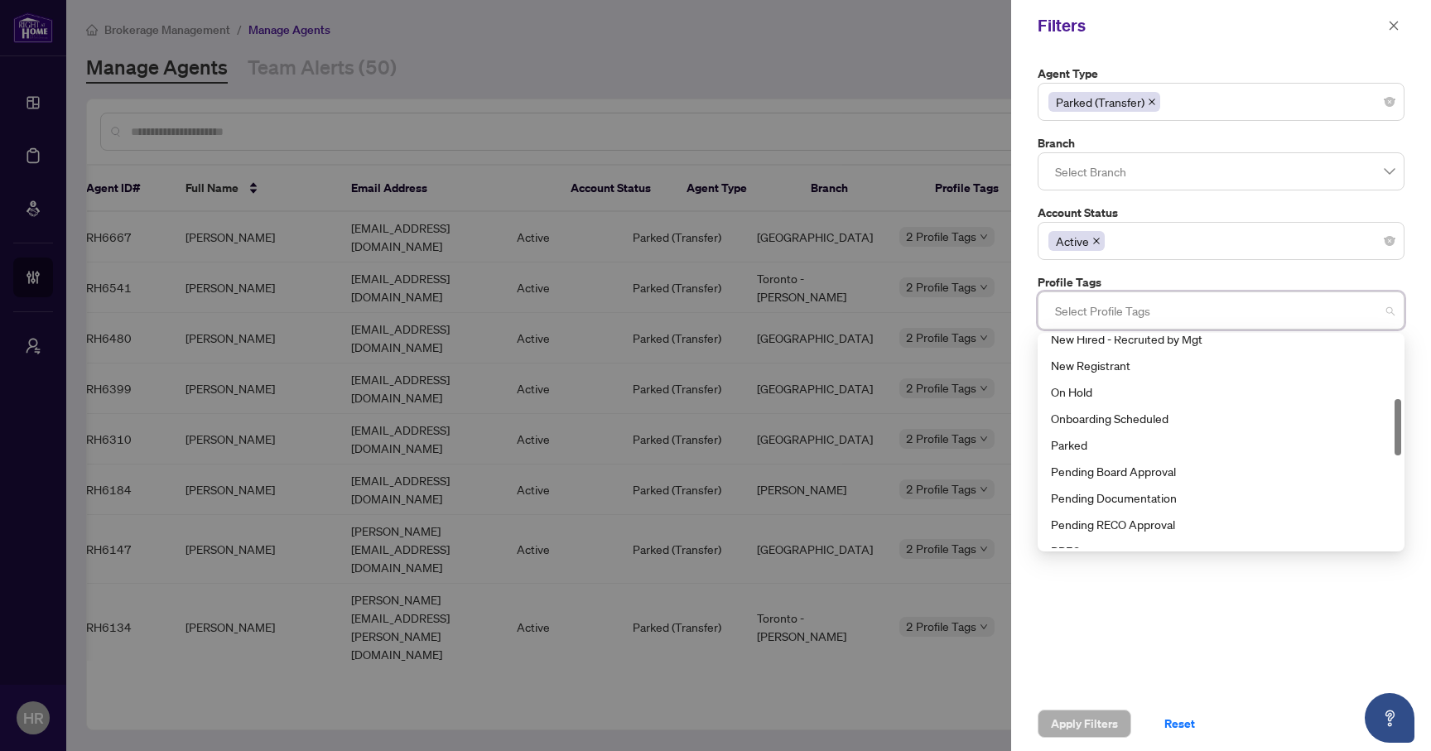
scroll to position [237, 0]
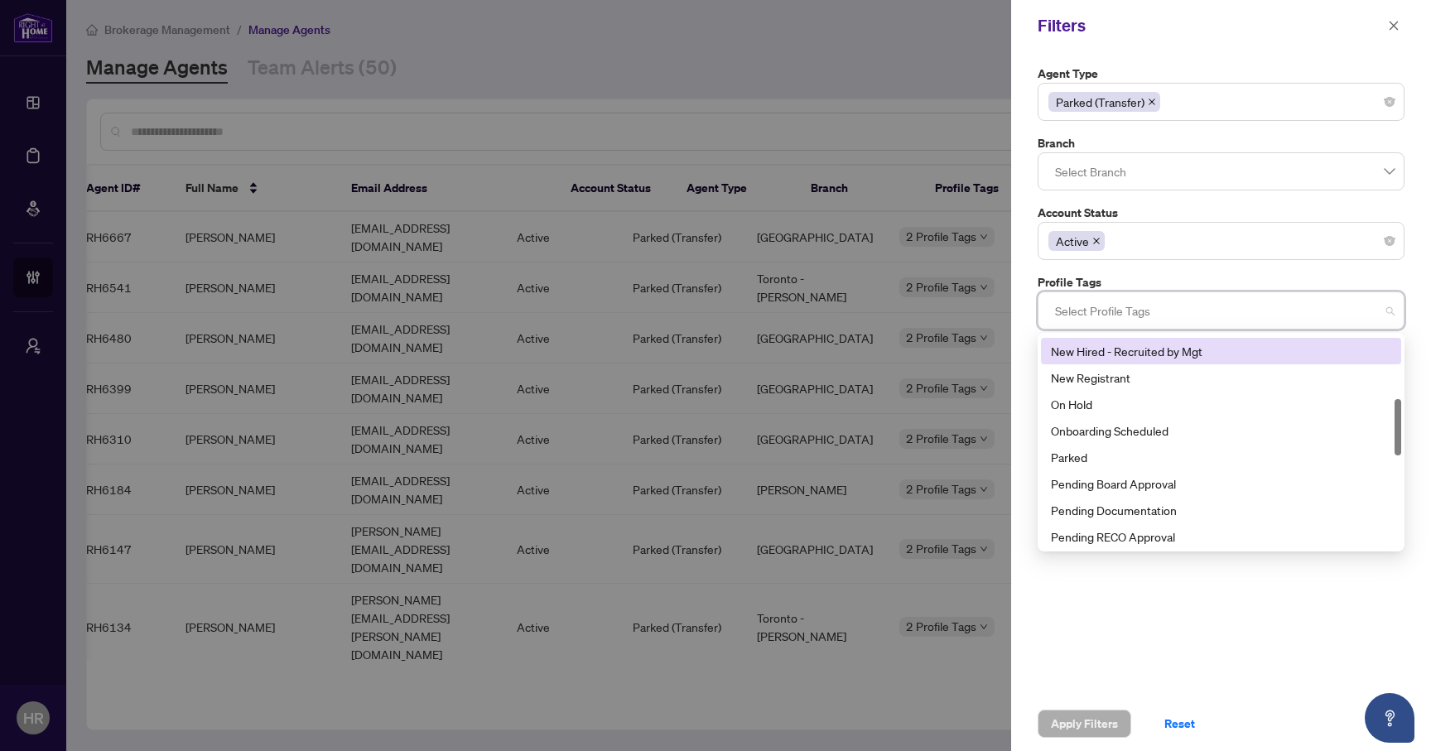
click at [1202, 168] on div at bounding box center [1220, 172] width 345 height 30
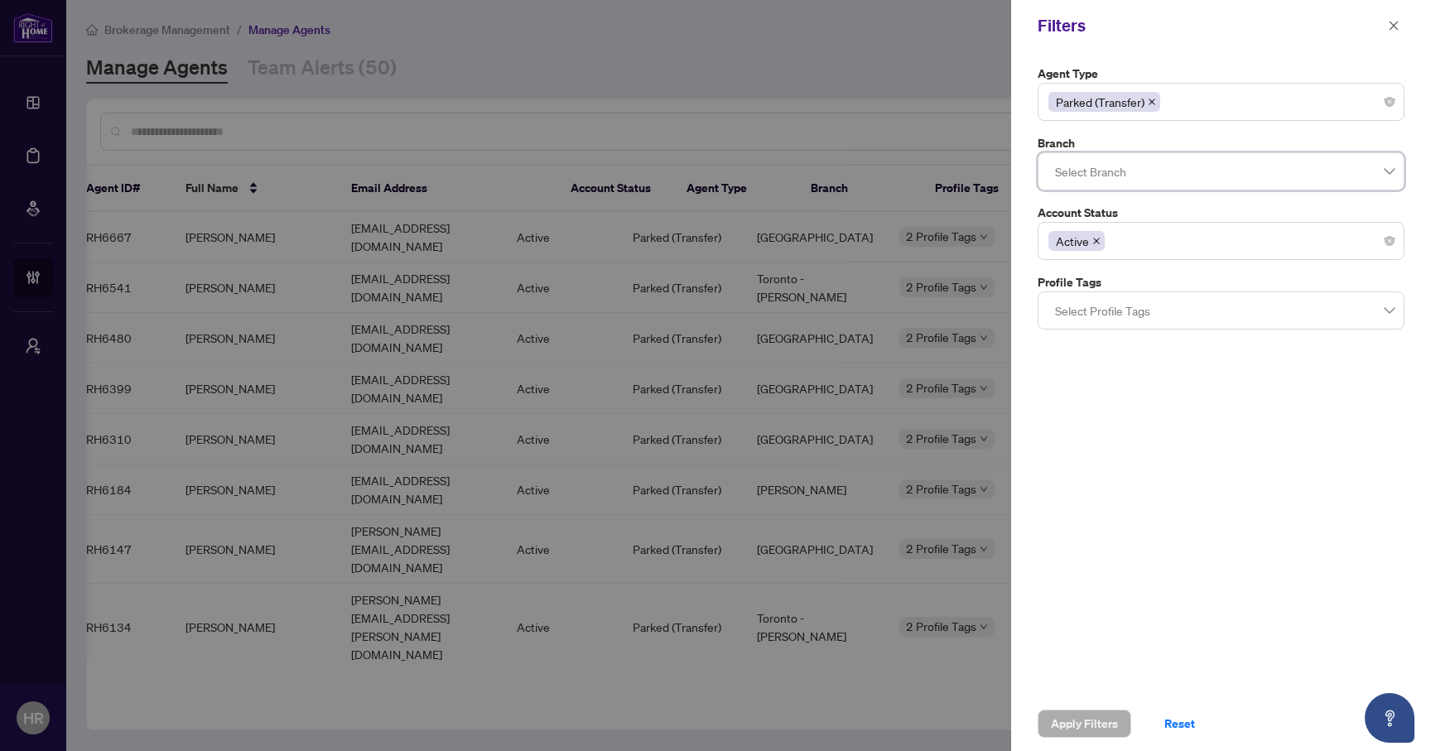
click at [1201, 161] on div at bounding box center [1220, 172] width 345 height 30
click at [1236, 112] on div "Parked (Transfer)" at bounding box center [1220, 102] width 345 height 30
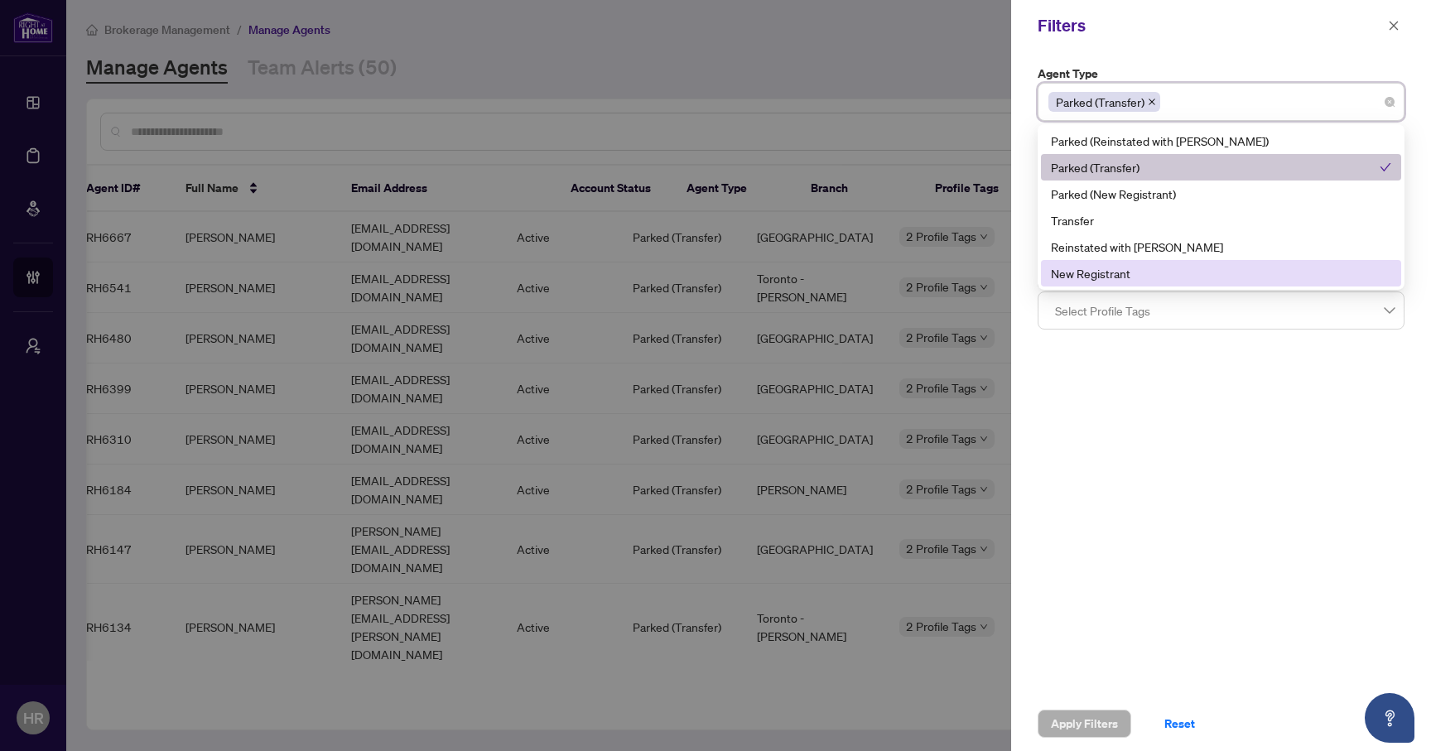
click at [1083, 393] on div "Agent Type Parked (Transfer) 5 6 Parked (Reinstated with [PERSON_NAME]) Parked …" at bounding box center [1221, 373] width 420 height 645
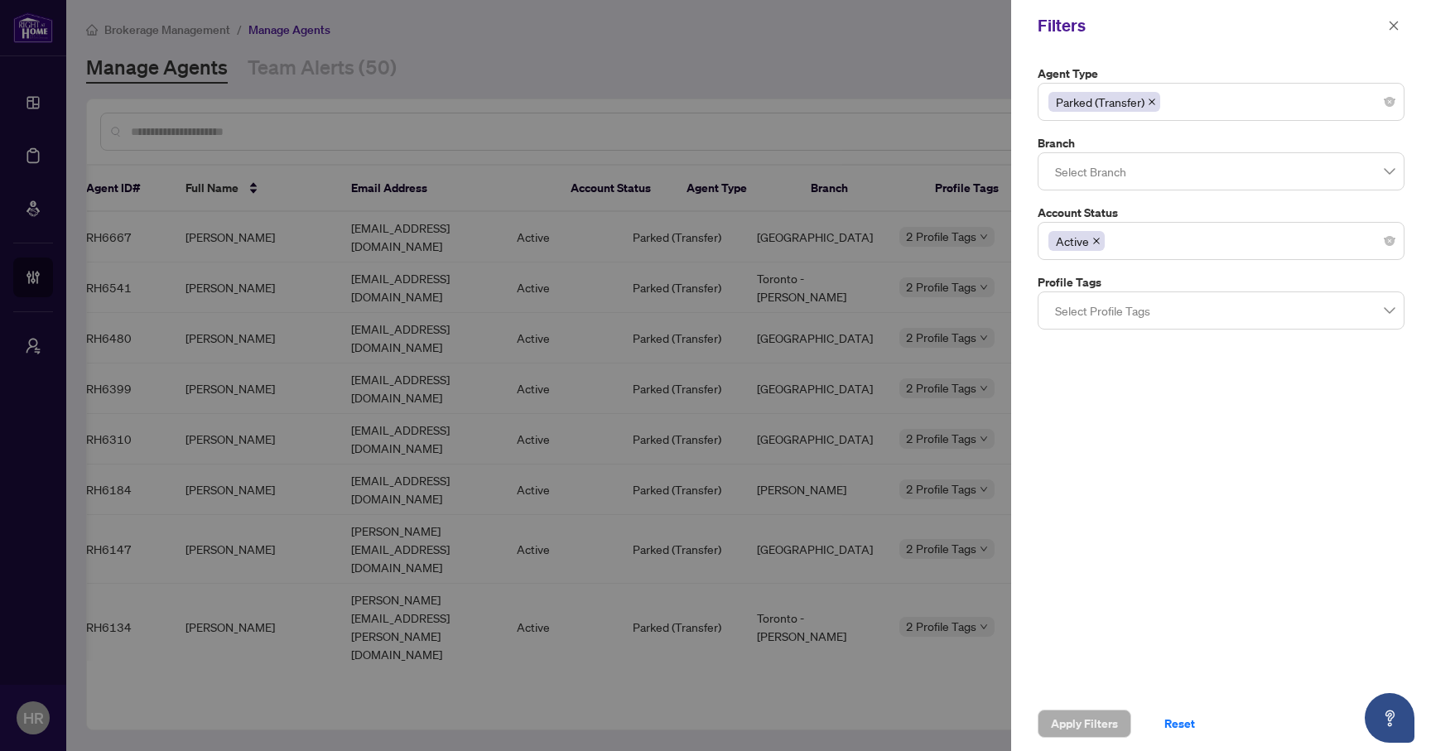
click at [1178, 301] on div at bounding box center [1220, 311] width 345 height 30
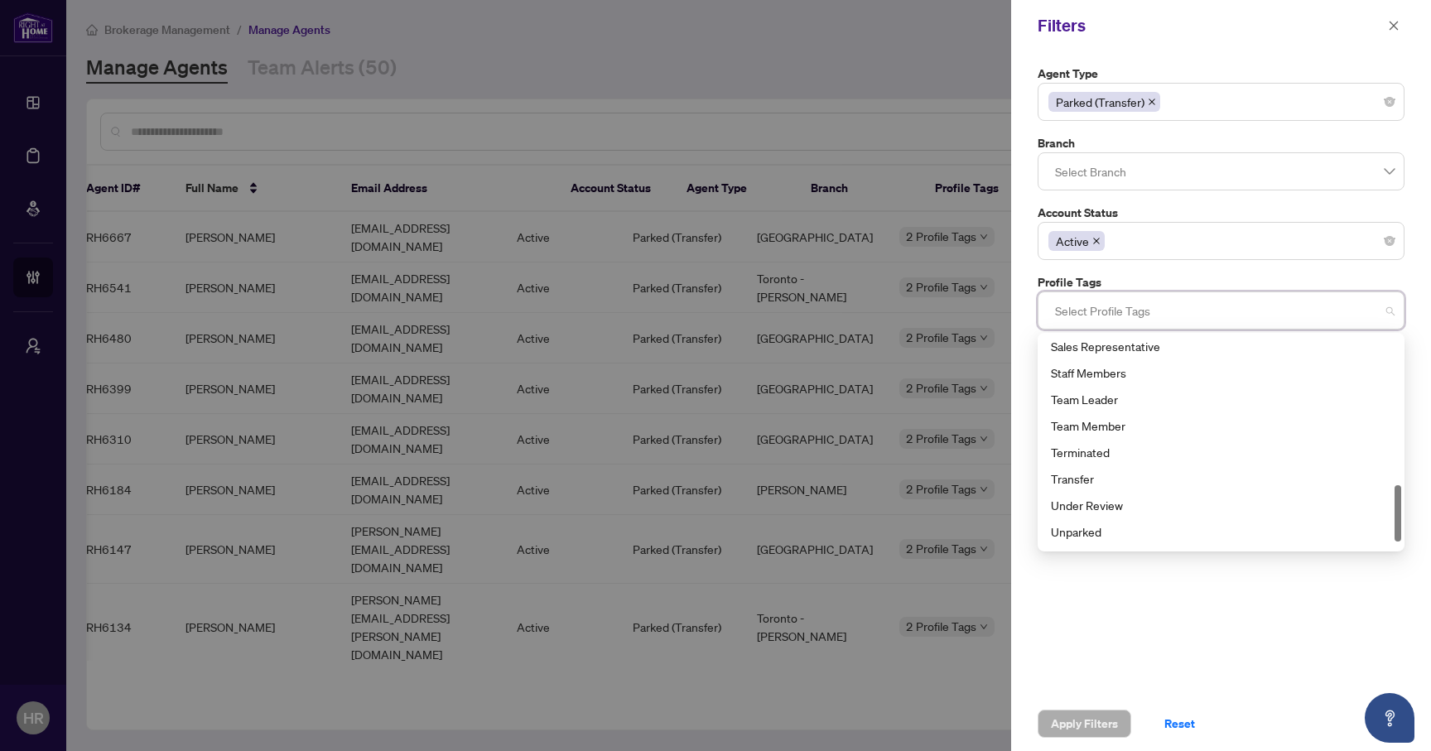
scroll to position [583, 0]
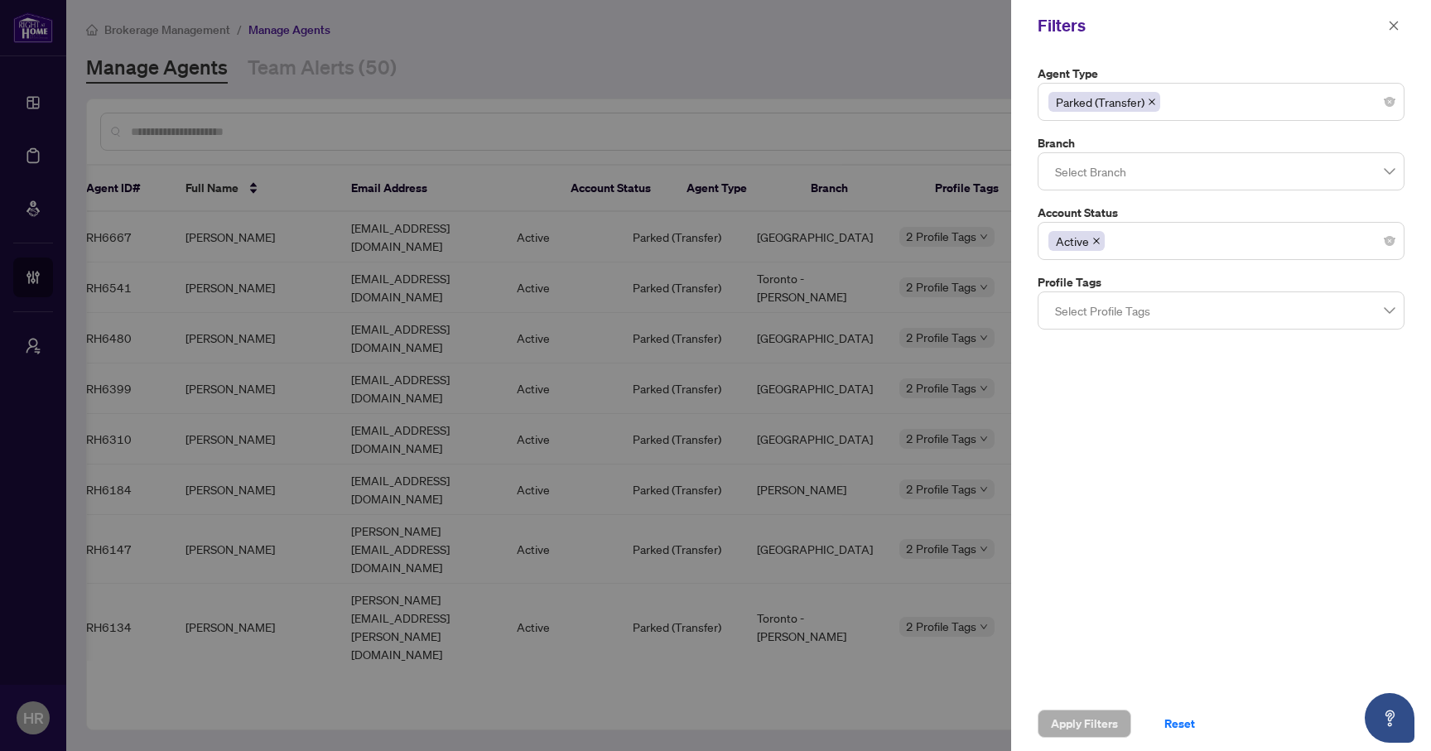
click at [1125, 652] on div "Agent Type Parked (Transfer) 5 6 Parked (Reinstated with [PERSON_NAME]) Parked …" at bounding box center [1221, 373] width 420 height 645
click at [1185, 118] on div "Parked (Transfer)" at bounding box center [1221, 102] width 367 height 38
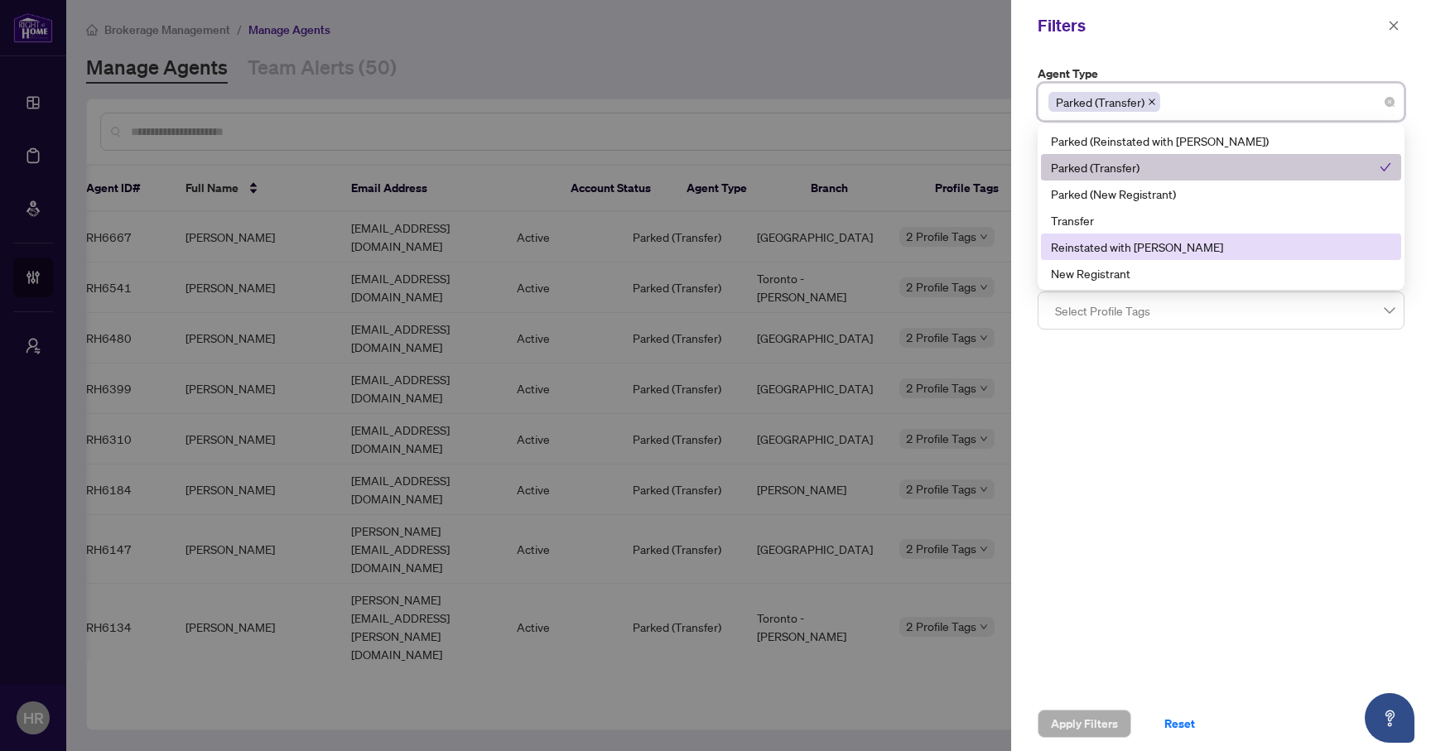
click at [1246, 94] on div "Parked (Transfer)" at bounding box center [1220, 102] width 345 height 30
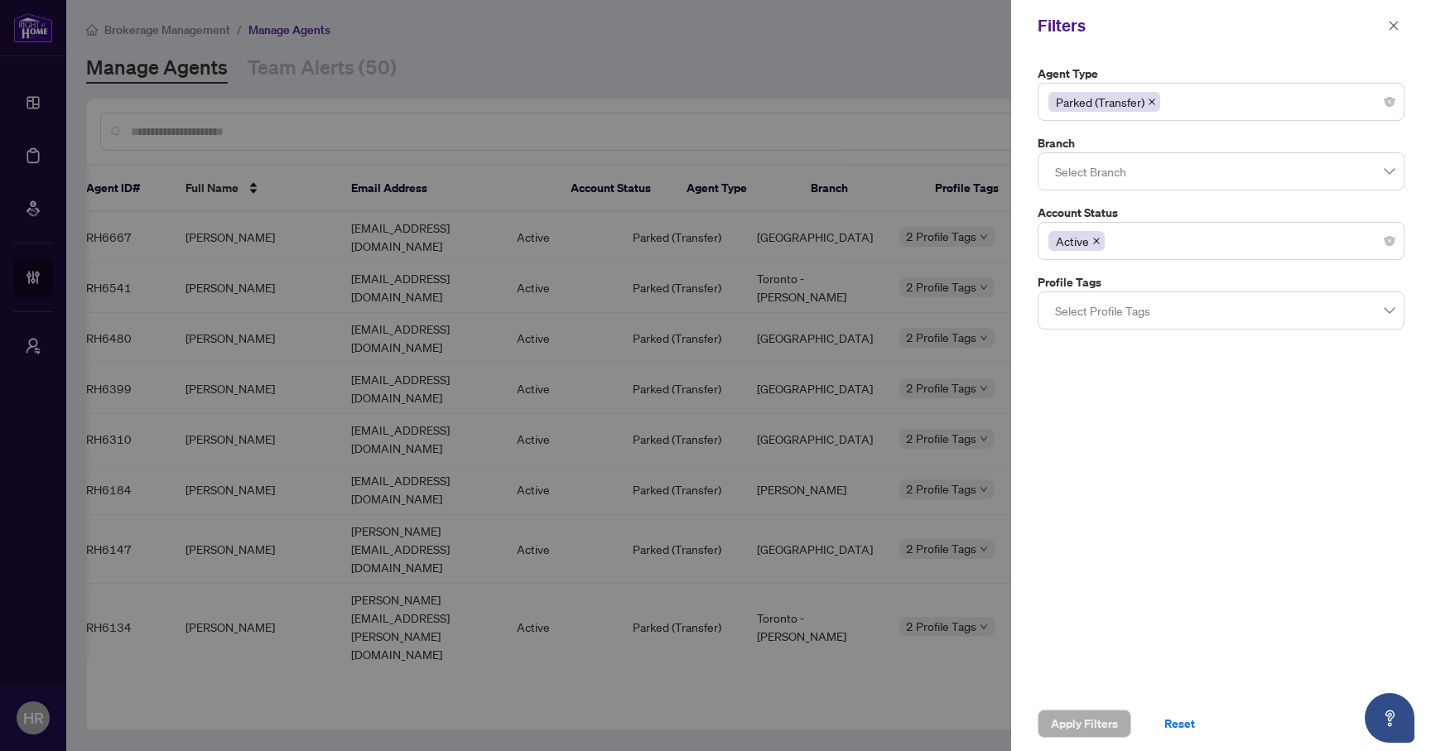
click at [1286, 415] on div "Agent Type Parked (Transfer) 4 5 6 Parked (Reinstated with [PERSON_NAME]) Parke…" at bounding box center [1221, 373] width 420 height 645
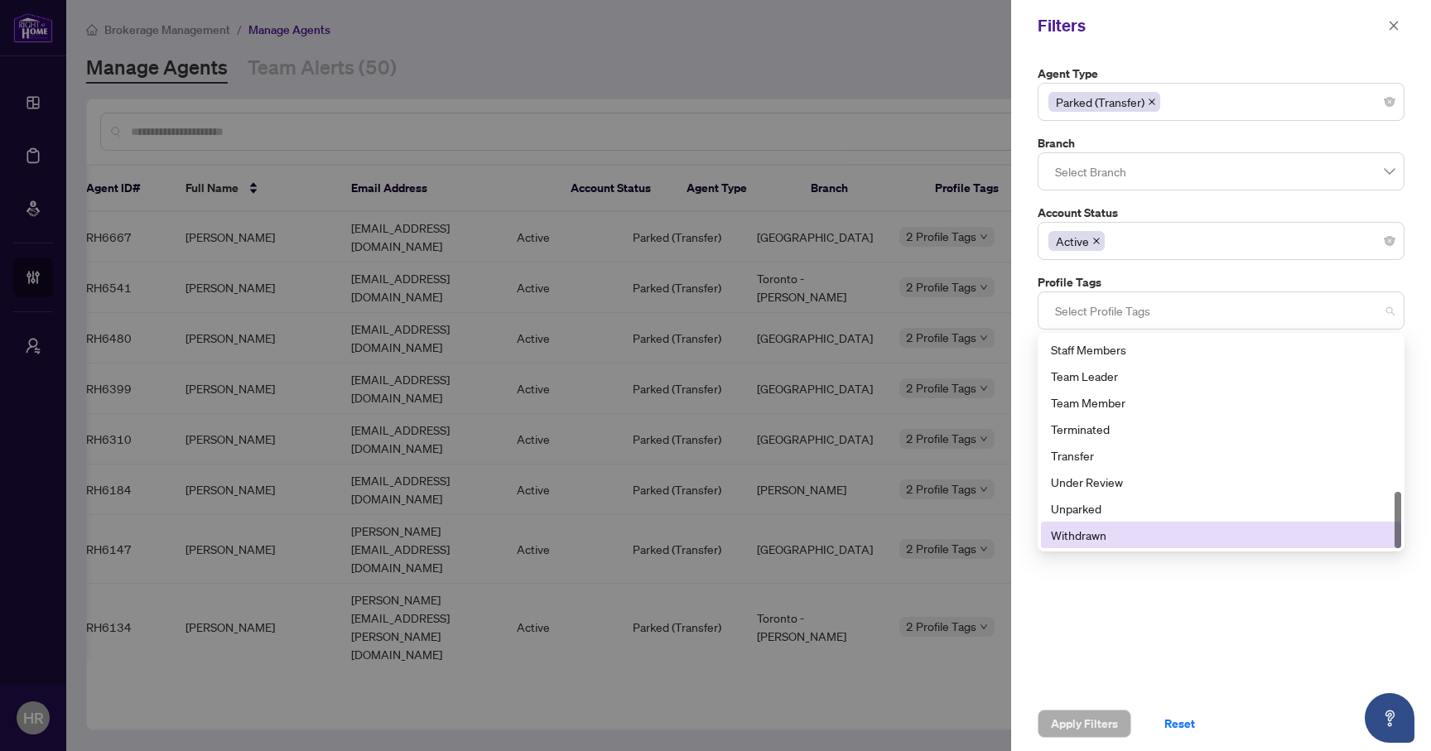
click at [1300, 316] on div at bounding box center [1220, 311] width 345 height 30
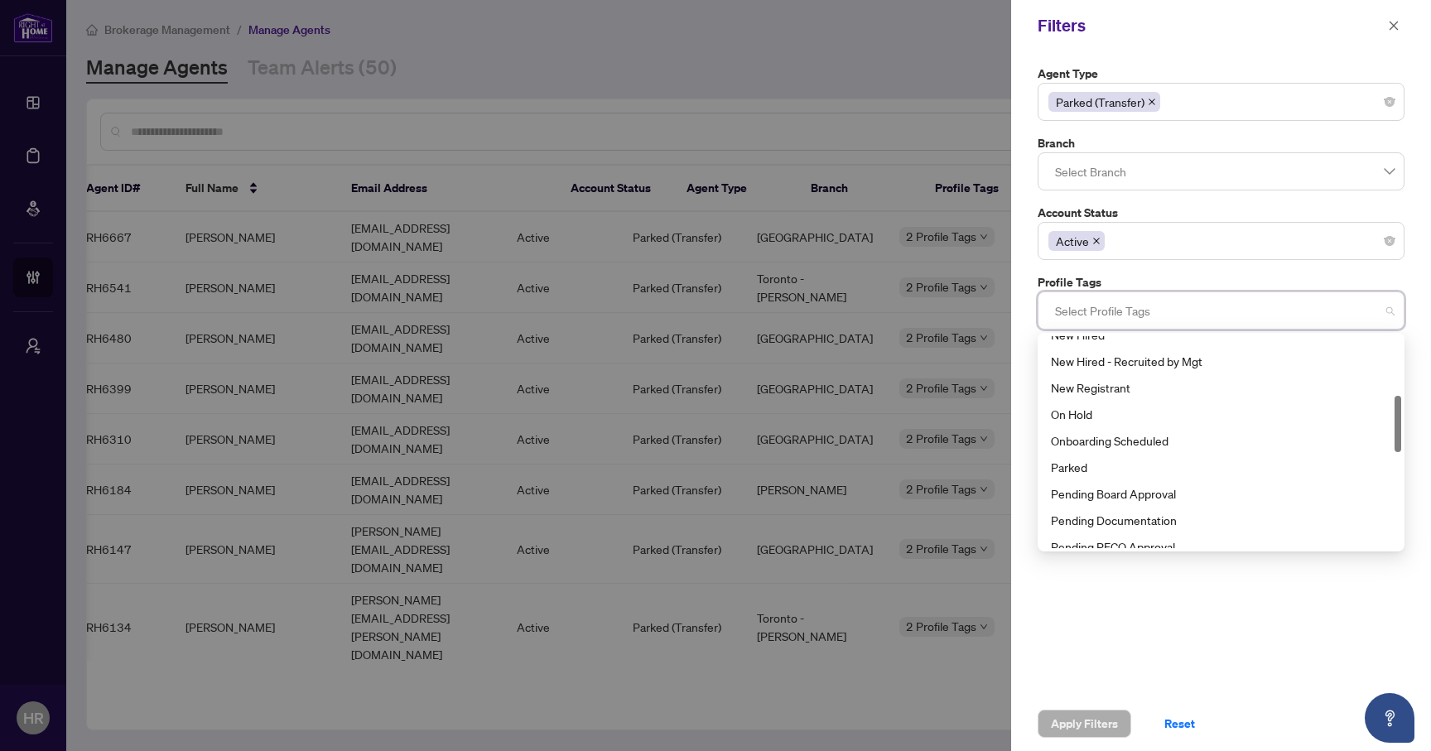
scroll to position [223, 0]
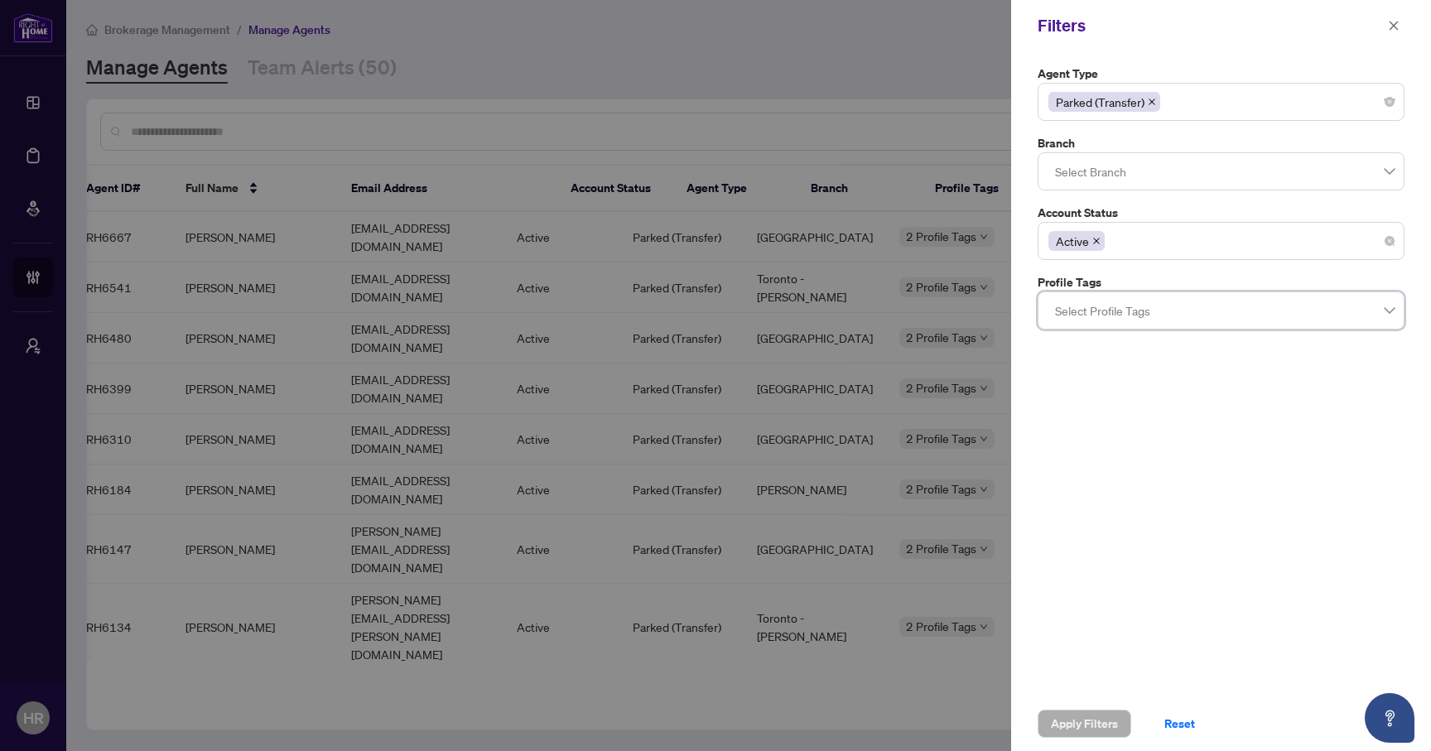
click at [1340, 247] on div "Active" at bounding box center [1220, 241] width 345 height 30
click at [216, 720] on div at bounding box center [715, 375] width 1431 height 751
click at [1389, 31] on span "button" at bounding box center [1394, 25] width 12 height 27
